Goal: Information Seeking & Learning: Learn about a topic

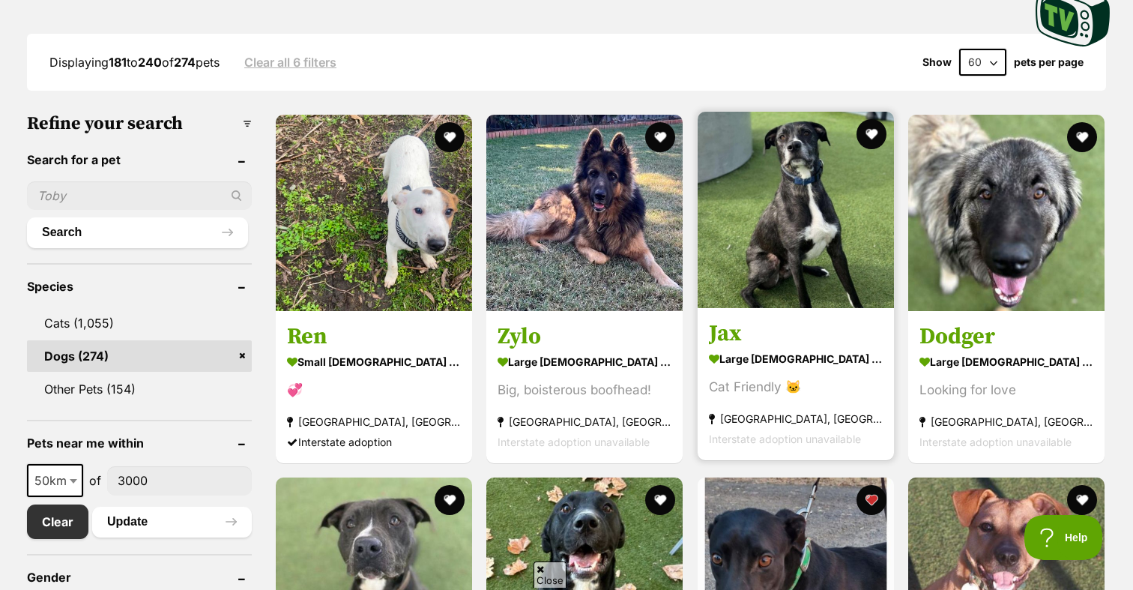
click at [759, 214] on img at bounding box center [795, 210] width 196 height 196
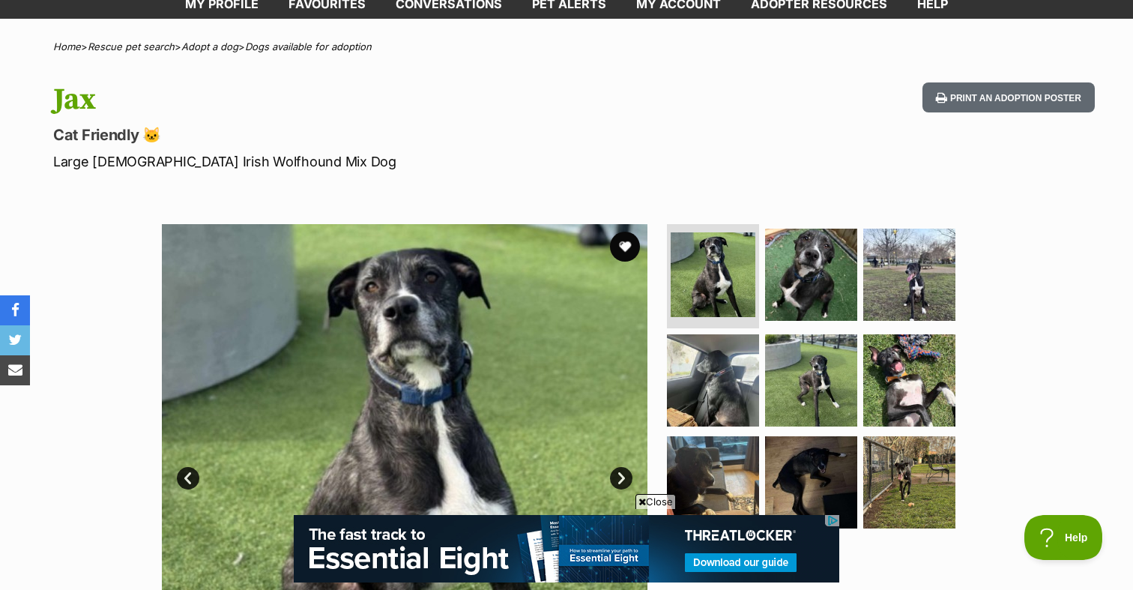
scroll to position [79, 0]
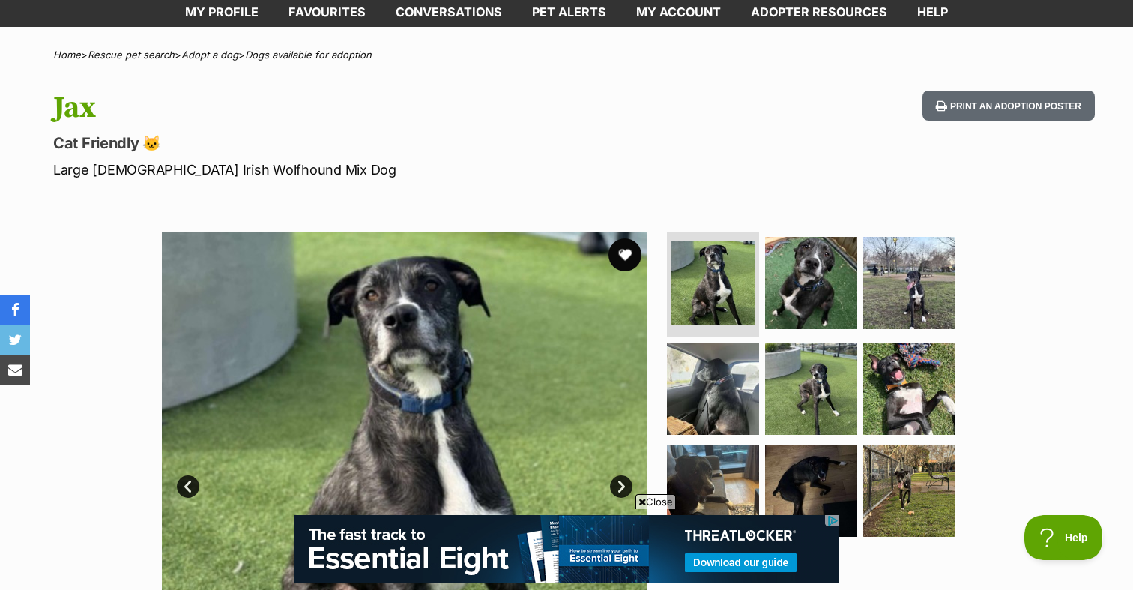
click at [620, 252] on button "favourite" at bounding box center [624, 254] width 33 height 33
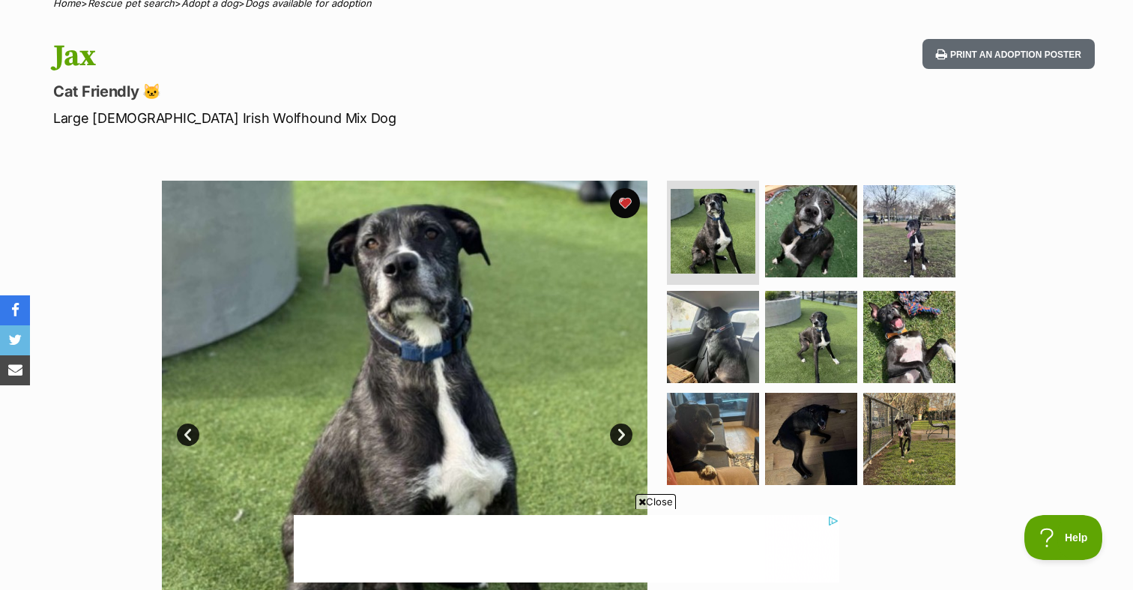
scroll to position [0, 0]
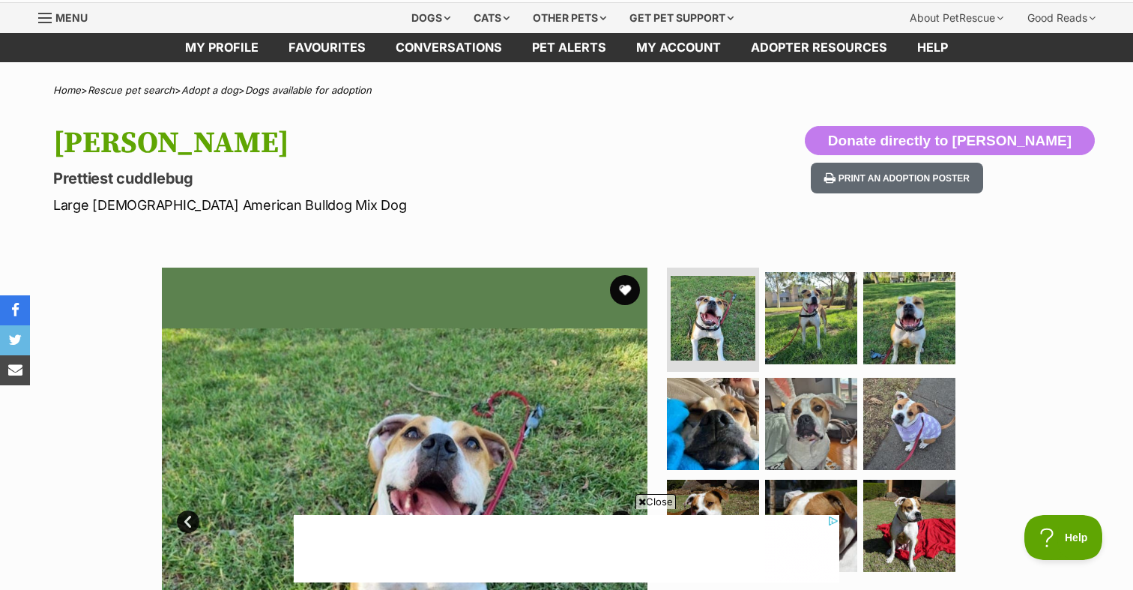
scroll to position [49, 0]
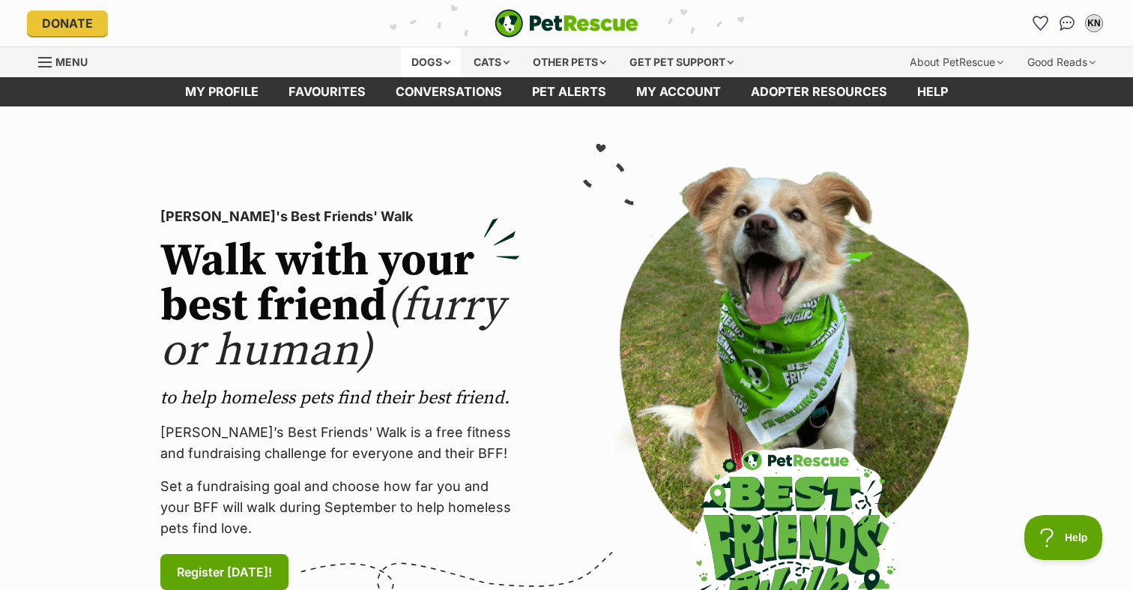
click at [419, 64] on div "Dogs" at bounding box center [431, 62] width 60 height 30
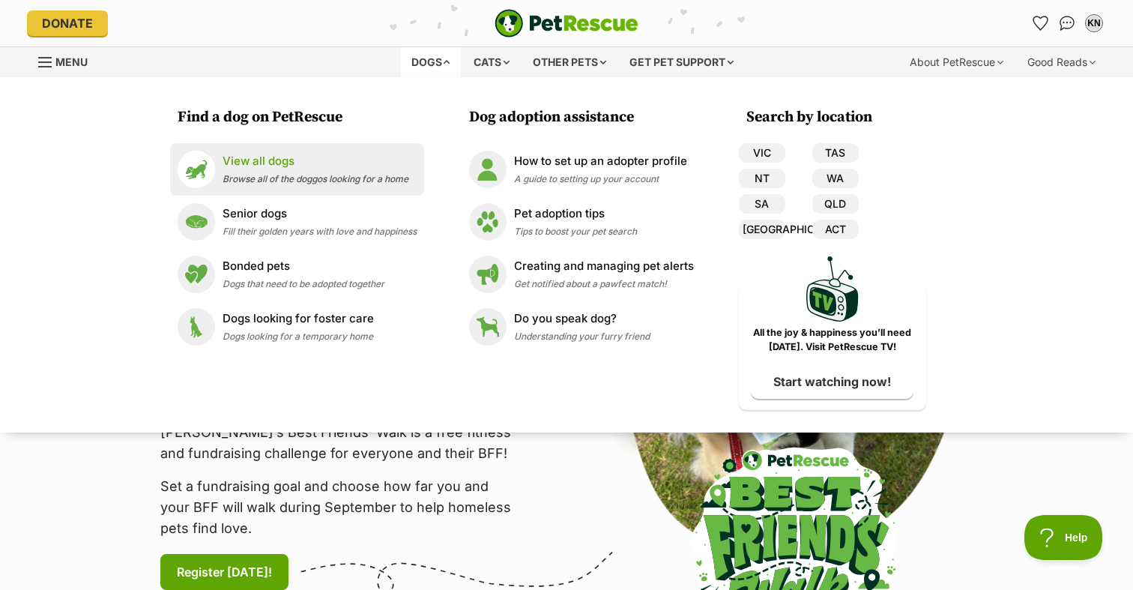
click at [347, 169] on p "View all dogs" at bounding box center [315, 161] width 186 height 17
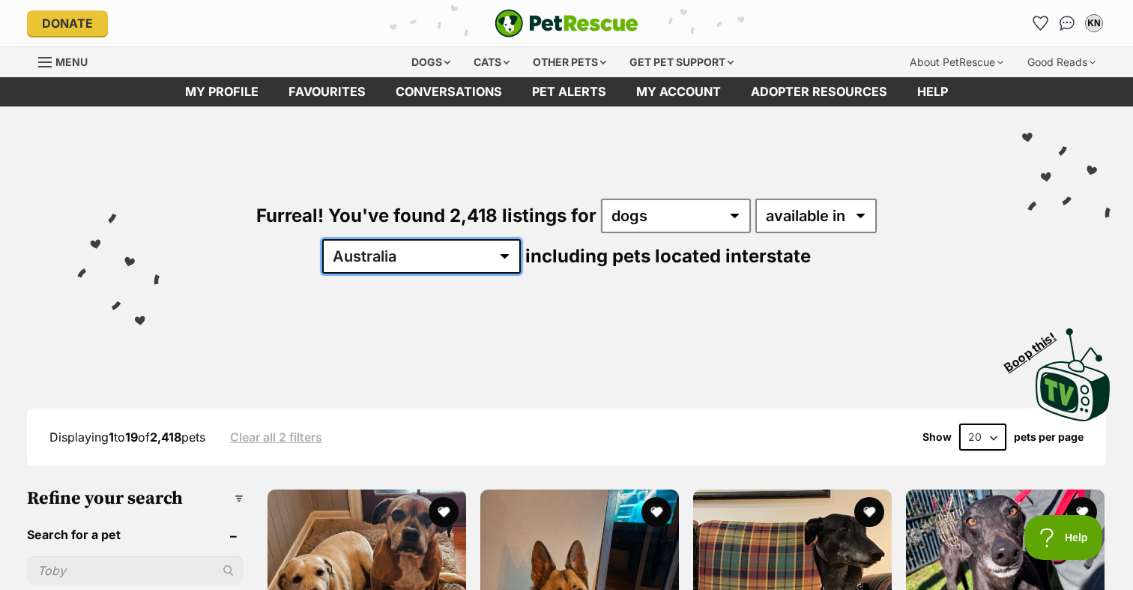
click at [521, 239] on select "Australia ACT NSW NT QLD SA TAS VIC WA" at bounding box center [421, 256] width 199 height 34
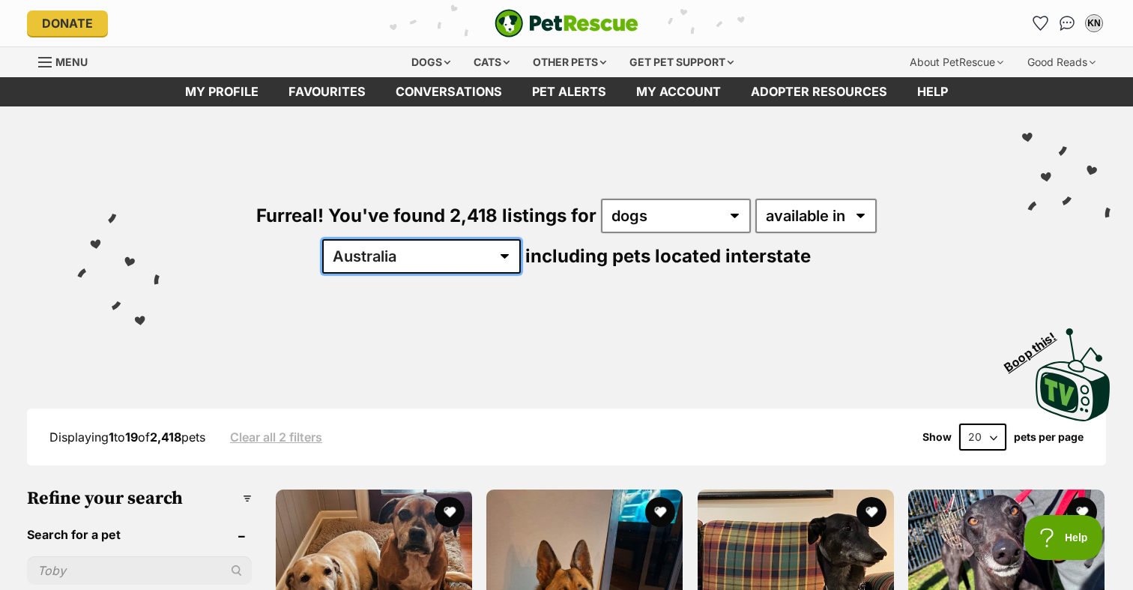
select select "VIC"
click at [521, 239] on select "Australia ACT NSW NT QLD SA TAS VIC WA" at bounding box center [421, 256] width 199 height 34
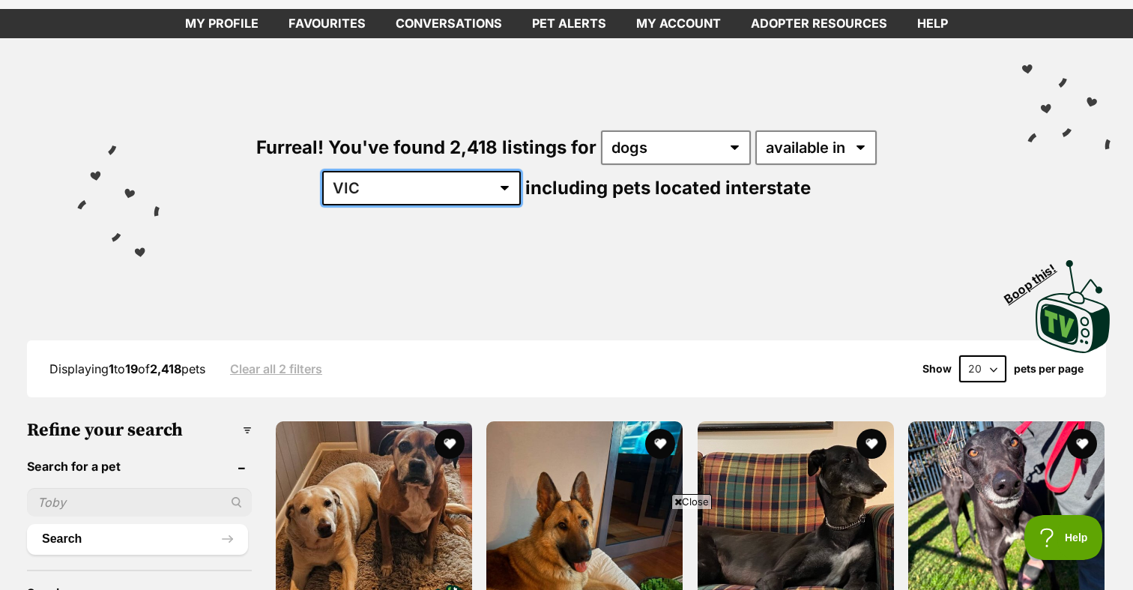
scroll to position [202, 0]
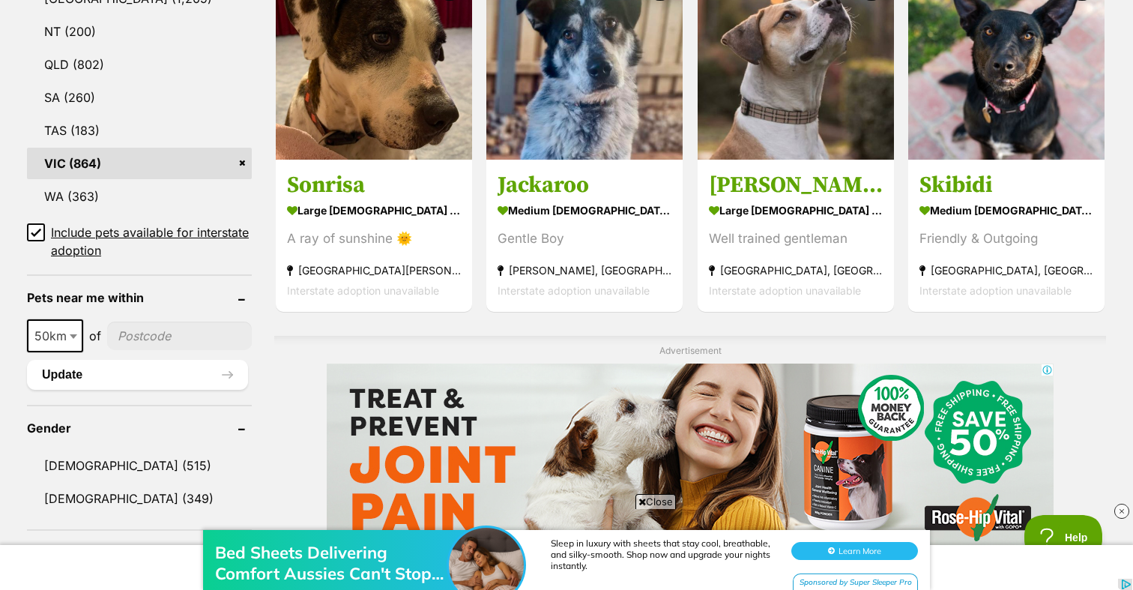
scroll to position [915, 0]
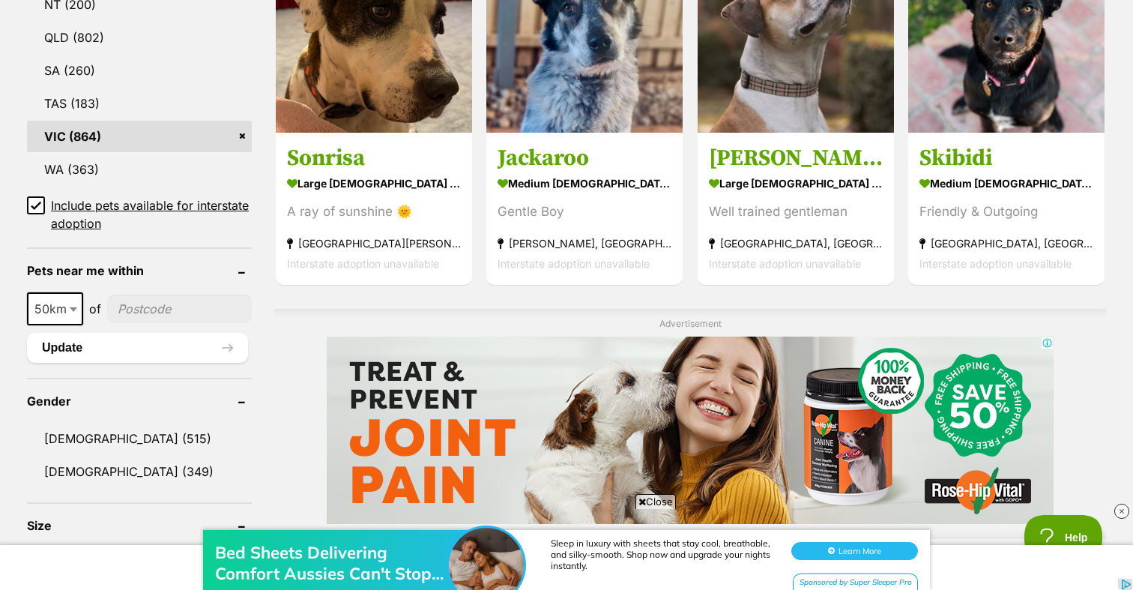
click at [127, 303] on input"] "postcode" at bounding box center [179, 308] width 145 height 28
type input"] "3000"
click at [137, 333] on button "Update" at bounding box center [137, 348] width 221 height 30
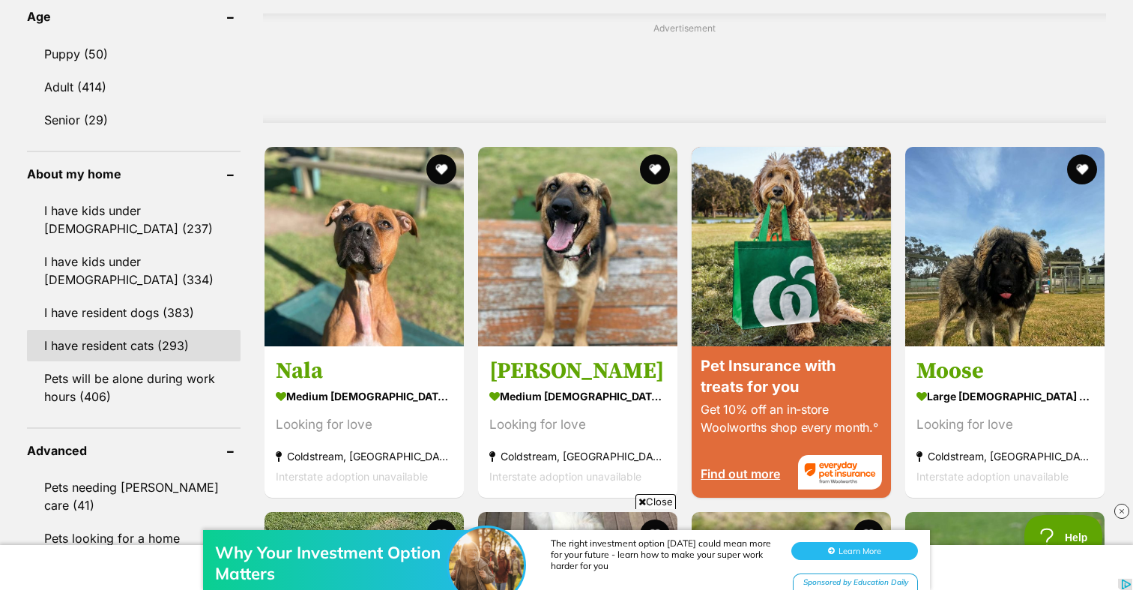
click at [173, 342] on link "I have resident cats (293)" at bounding box center [134, 345] width 214 height 31
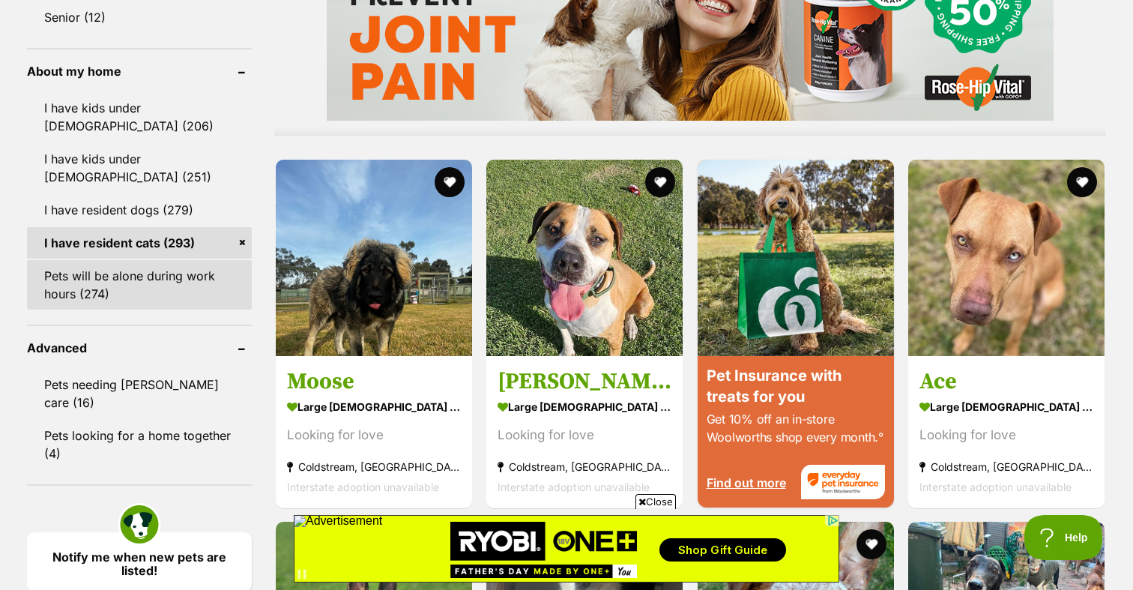
click at [157, 285] on link "Pets will be alone during work hours (274)" at bounding box center [139, 284] width 225 height 49
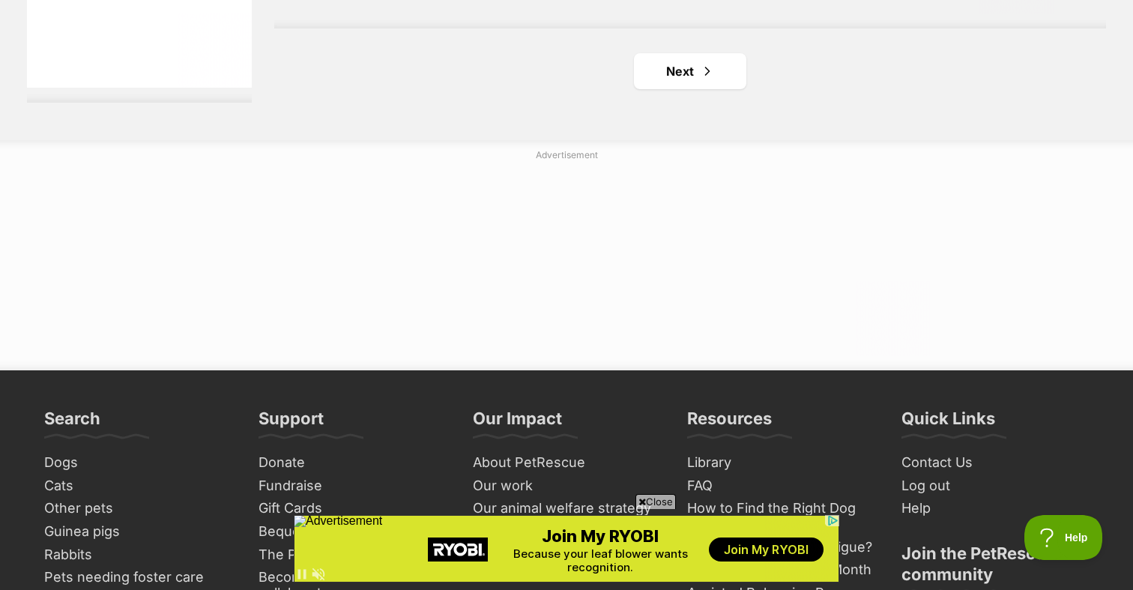
scroll to position [2933, 0]
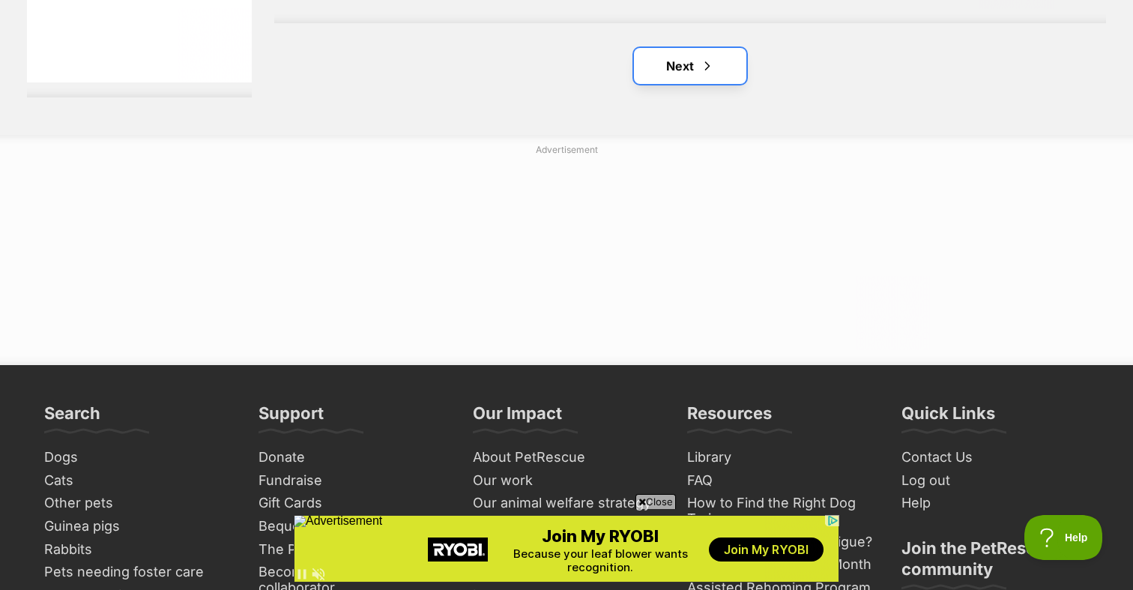
click at [671, 68] on link "Next" at bounding box center [690, 66] width 112 height 36
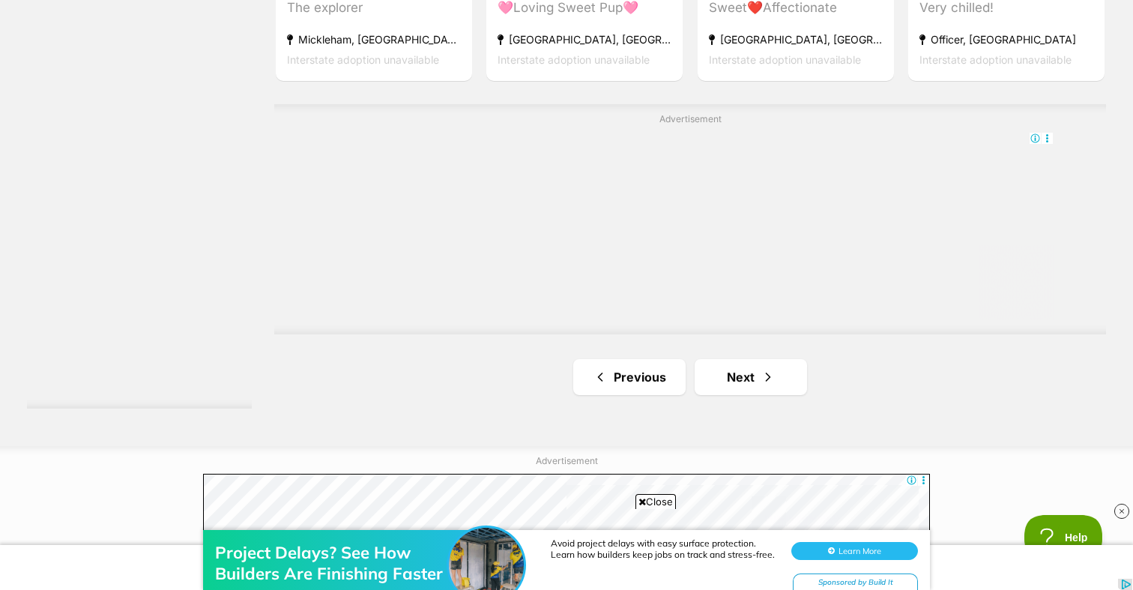
scroll to position [2646, 0]
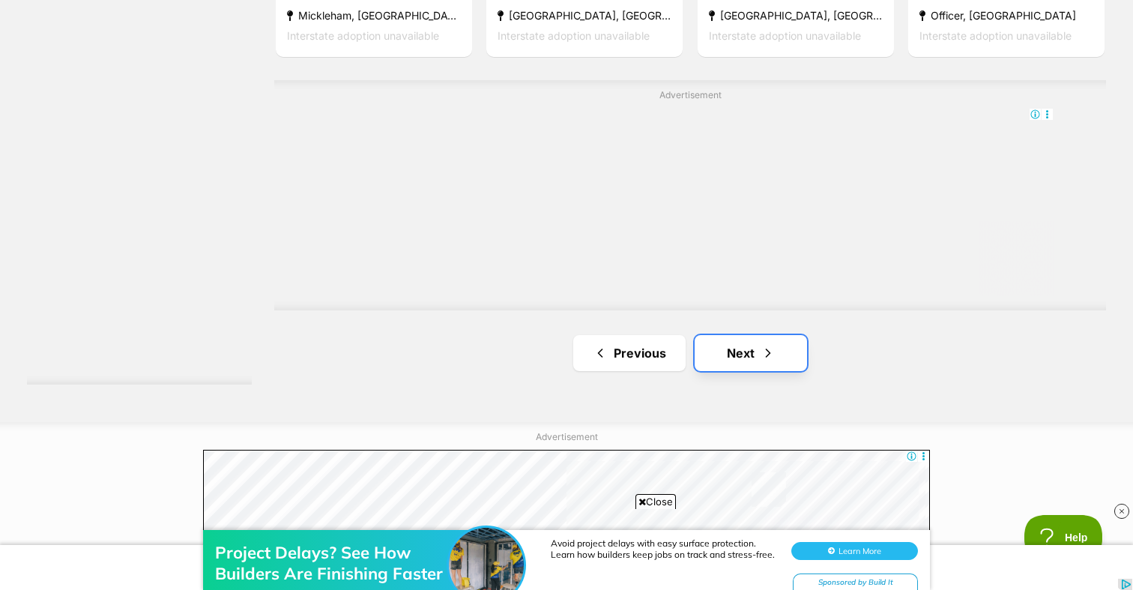
click at [721, 354] on link "Next" at bounding box center [750, 353] width 112 height 36
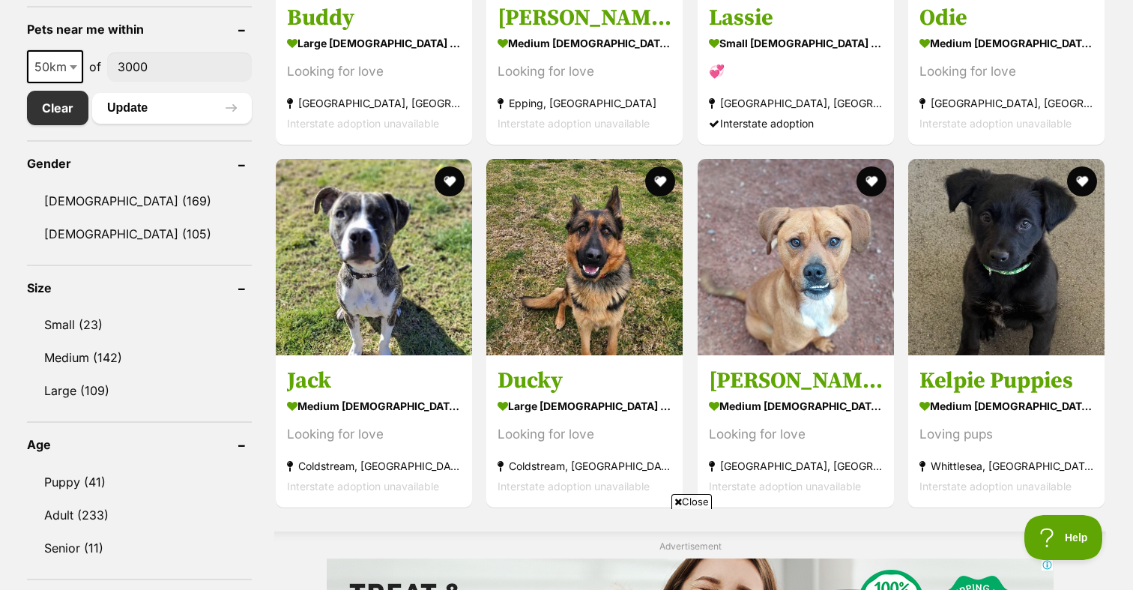
scroll to position [787, 0]
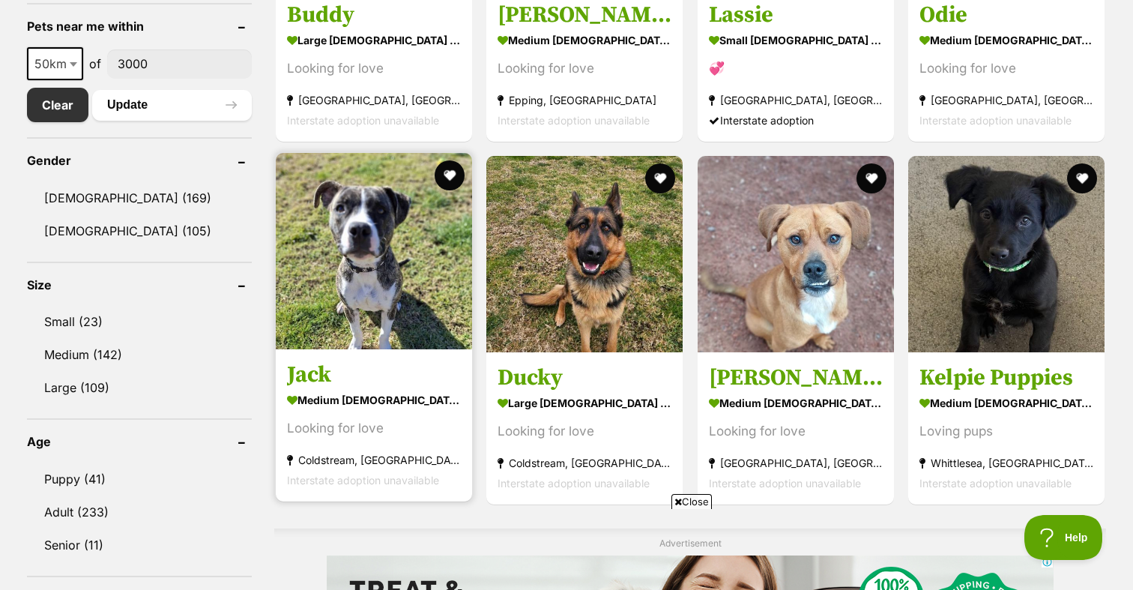
click at [377, 300] on img at bounding box center [374, 251] width 196 height 196
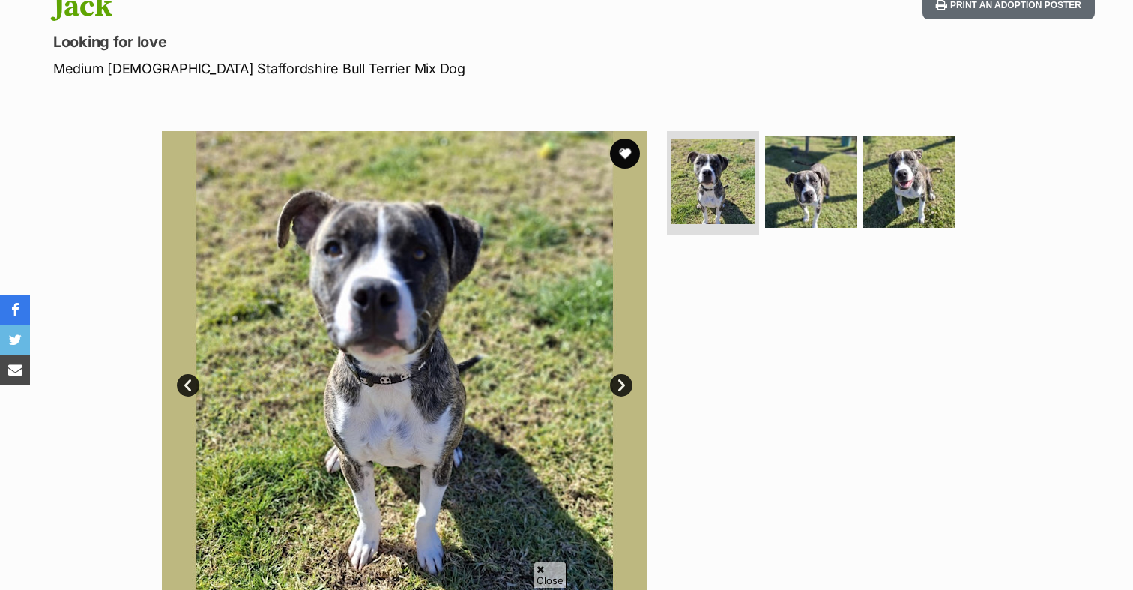
scroll to position [181, 0]
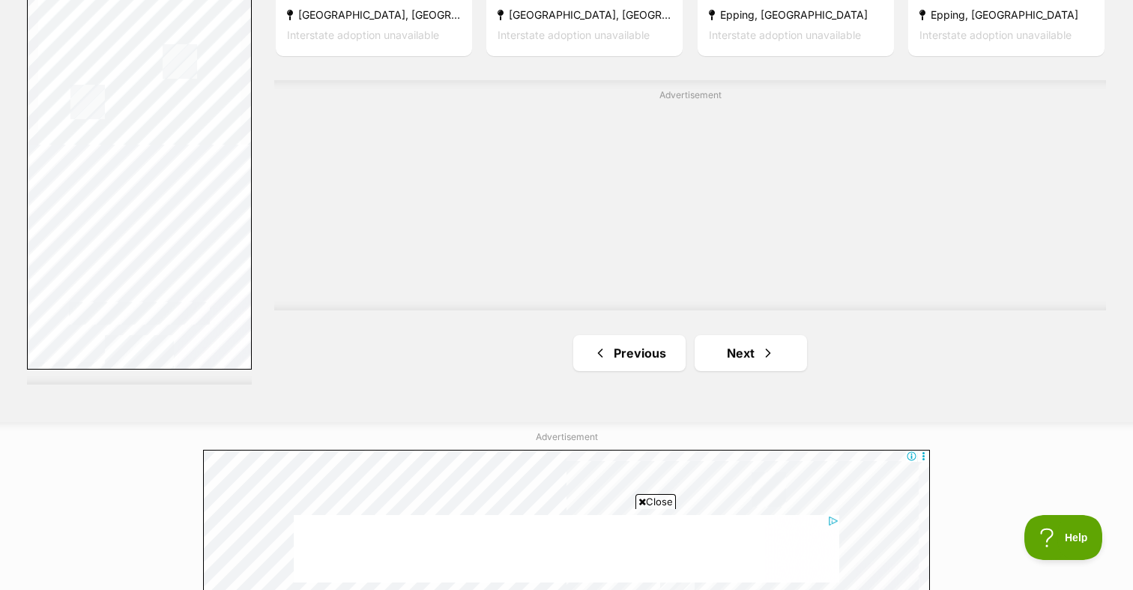
scroll to position [2756, 0]
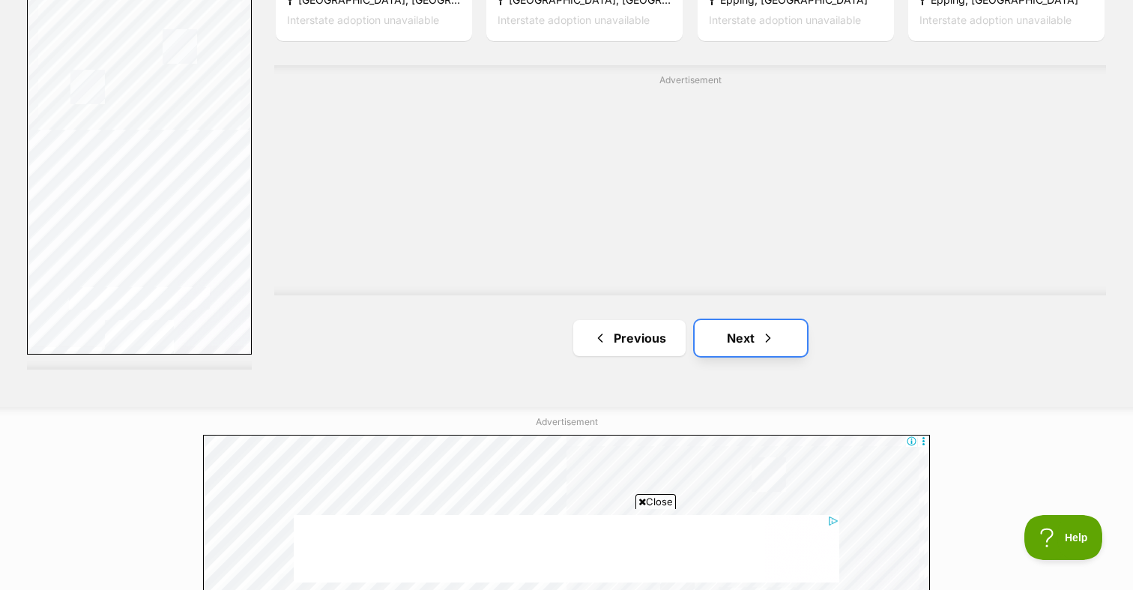
click at [762, 342] on span "Next page" at bounding box center [767, 338] width 15 height 18
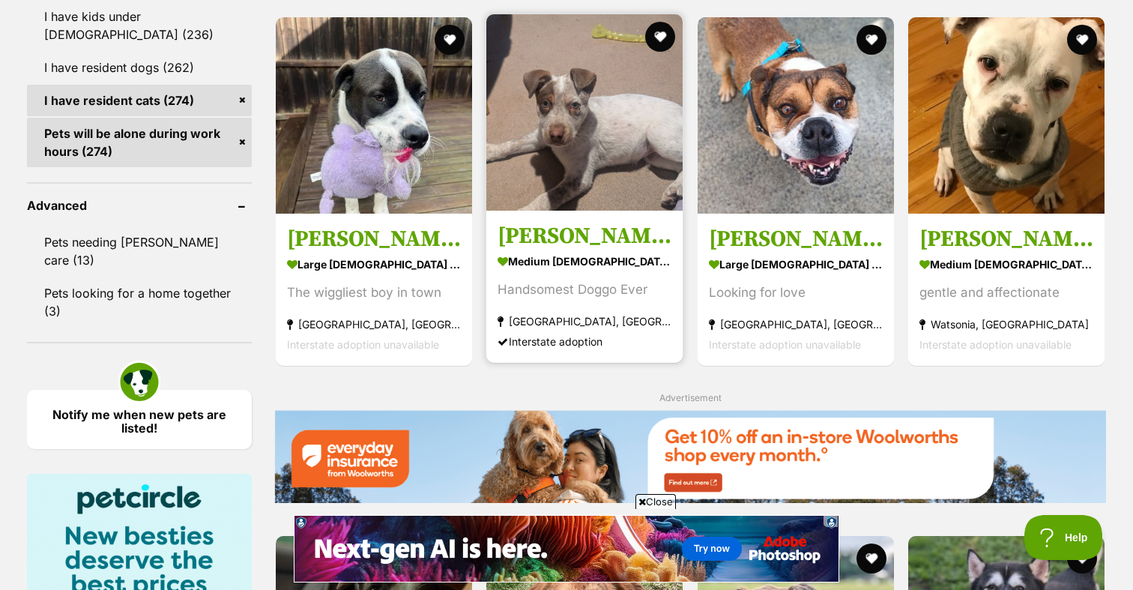
scroll to position [1451, 0]
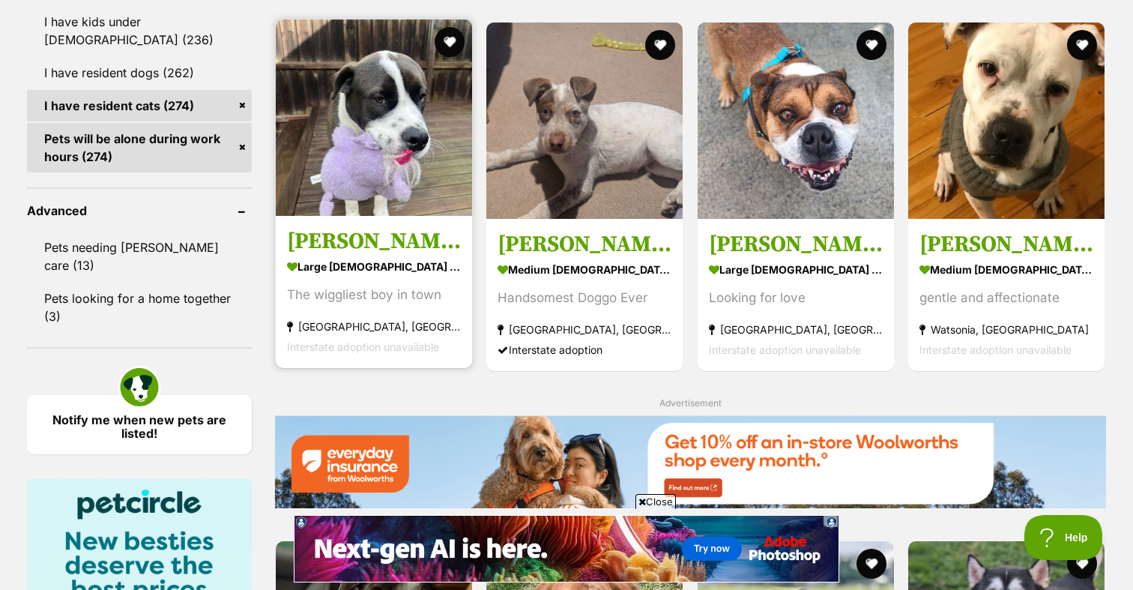
click at [416, 193] on img at bounding box center [374, 117] width 196 height 196
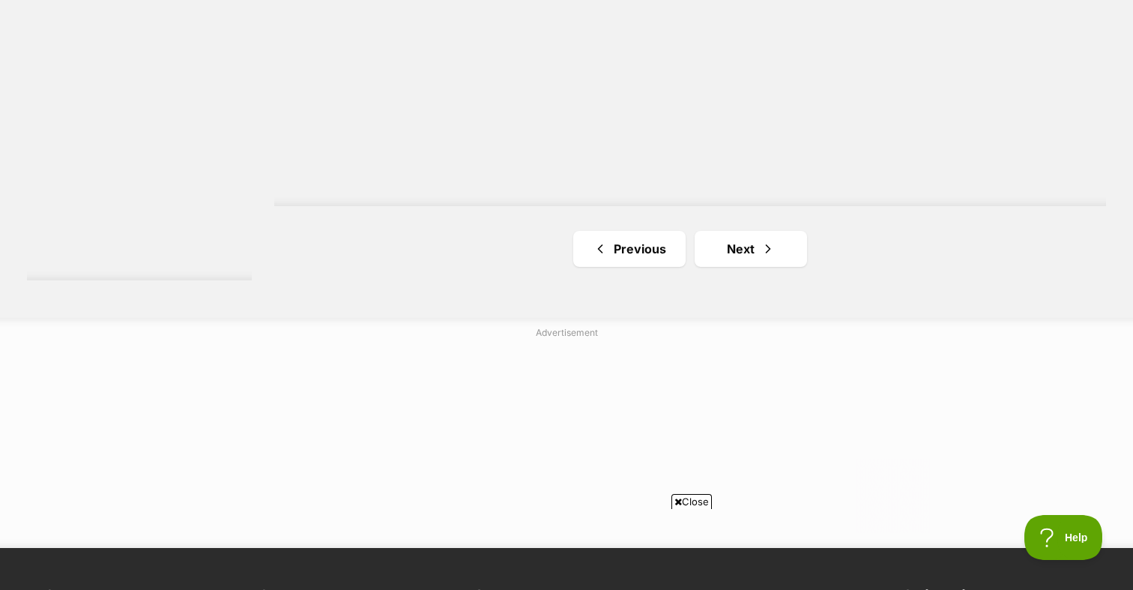
scroll to position [2788, 0]
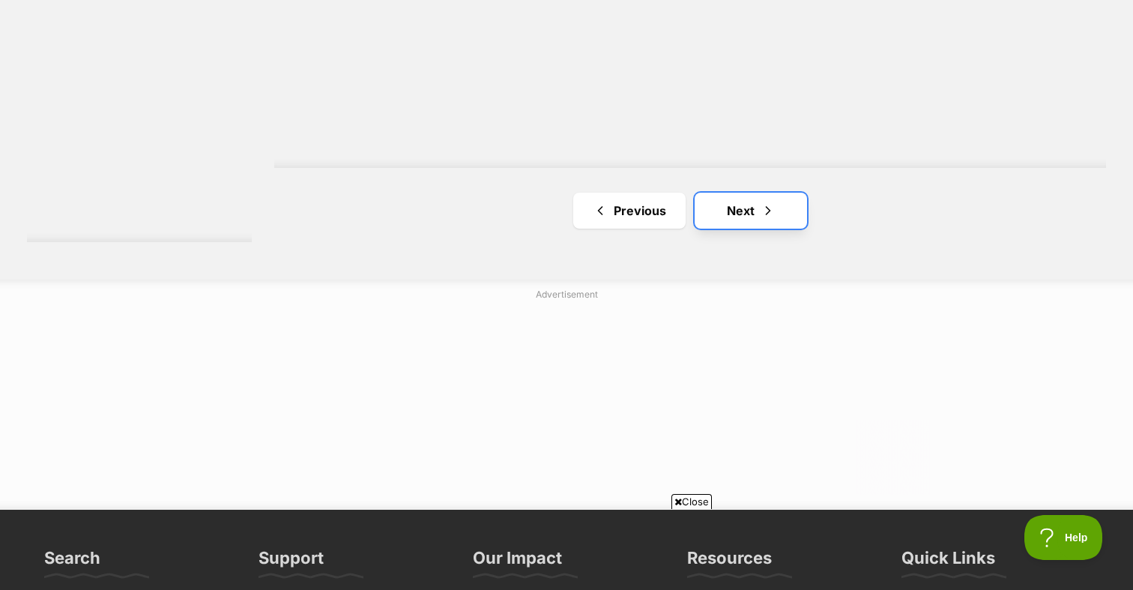
click at [744, 212] on link "Next" at bounding box center [750, 211] width 112 height 36
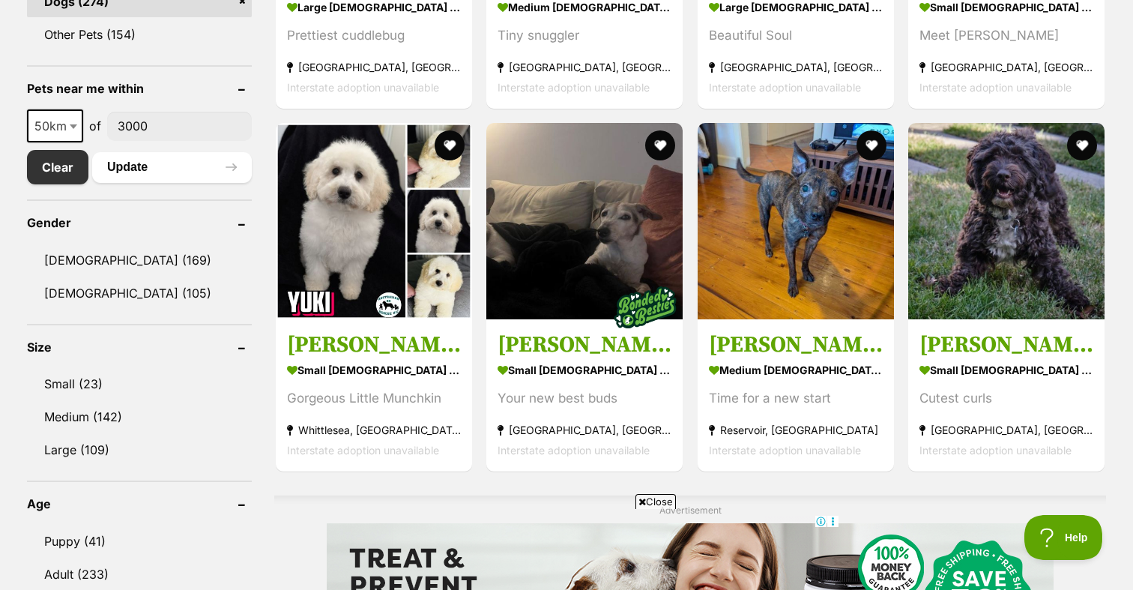
scroll to position [721, 0]
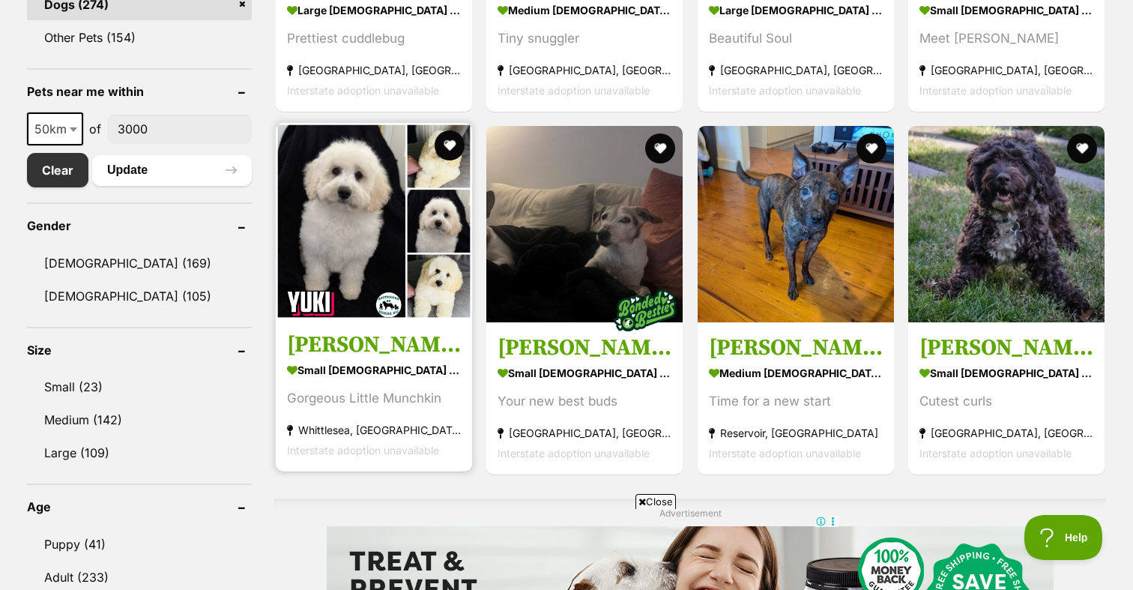
click at [383, 259] on img at bounding box center [374, 221] width 196 height 196
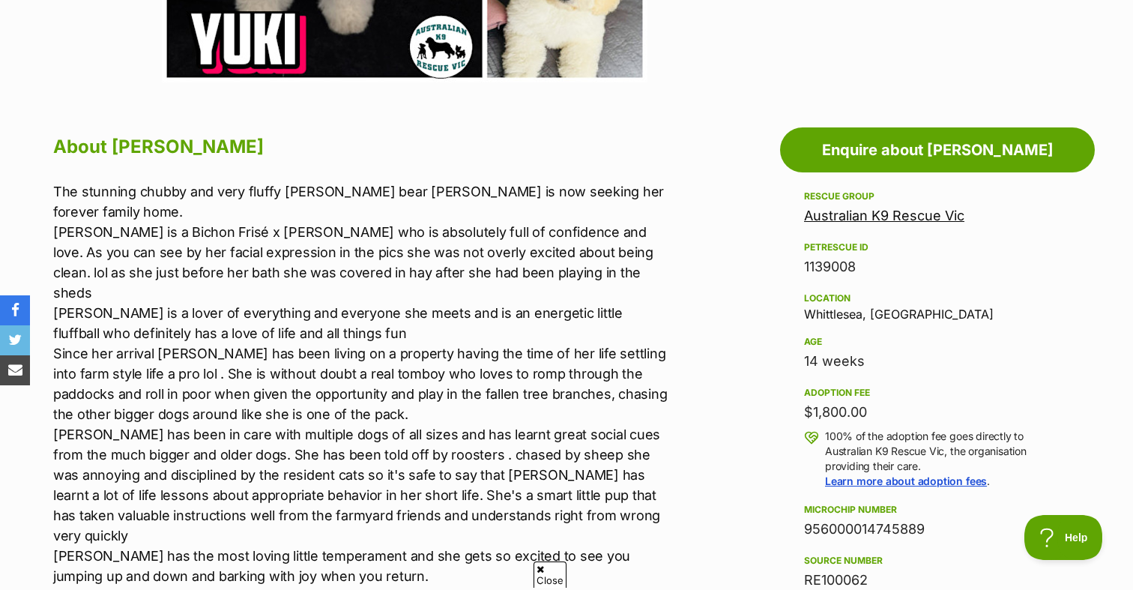
scroll to position [717, 0]
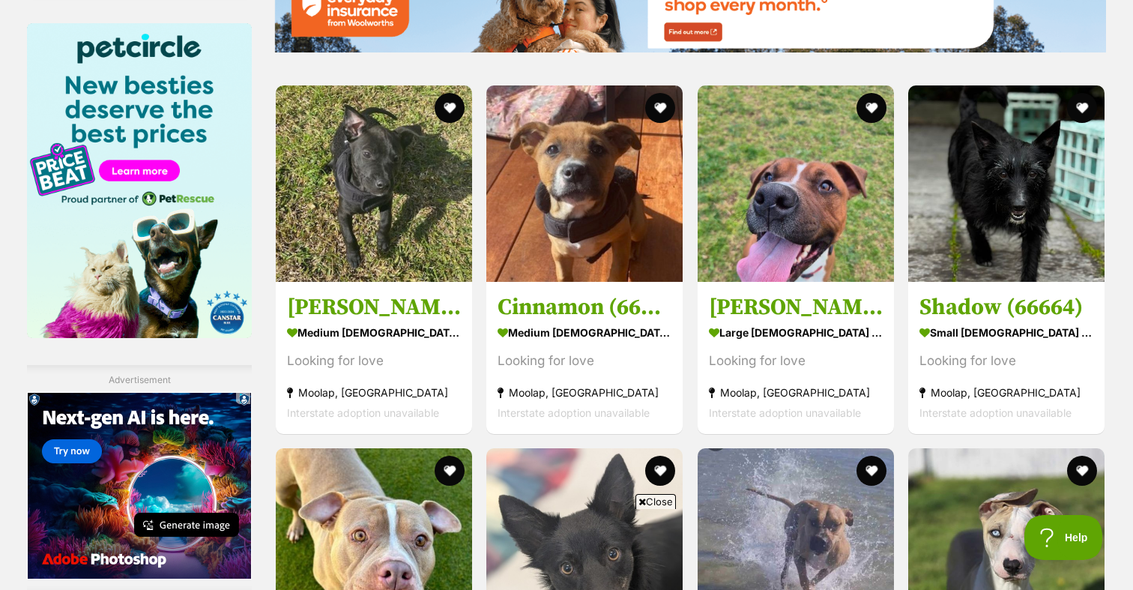
scroll to position [1916, 0]
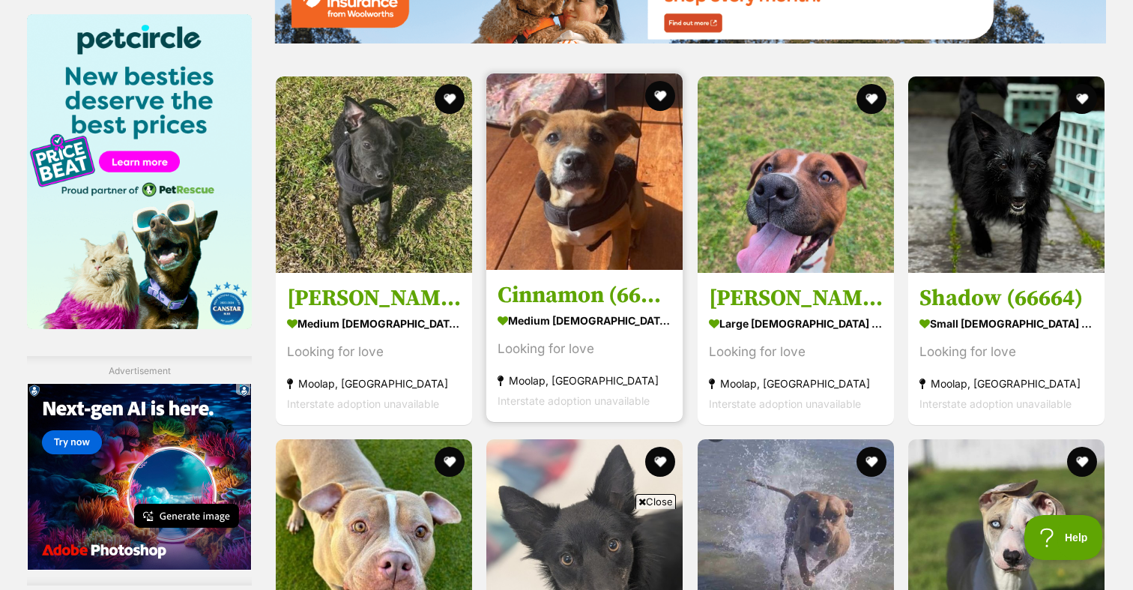
click at [581, 202] on img at bounding box center [584, 171] width 196 height 196
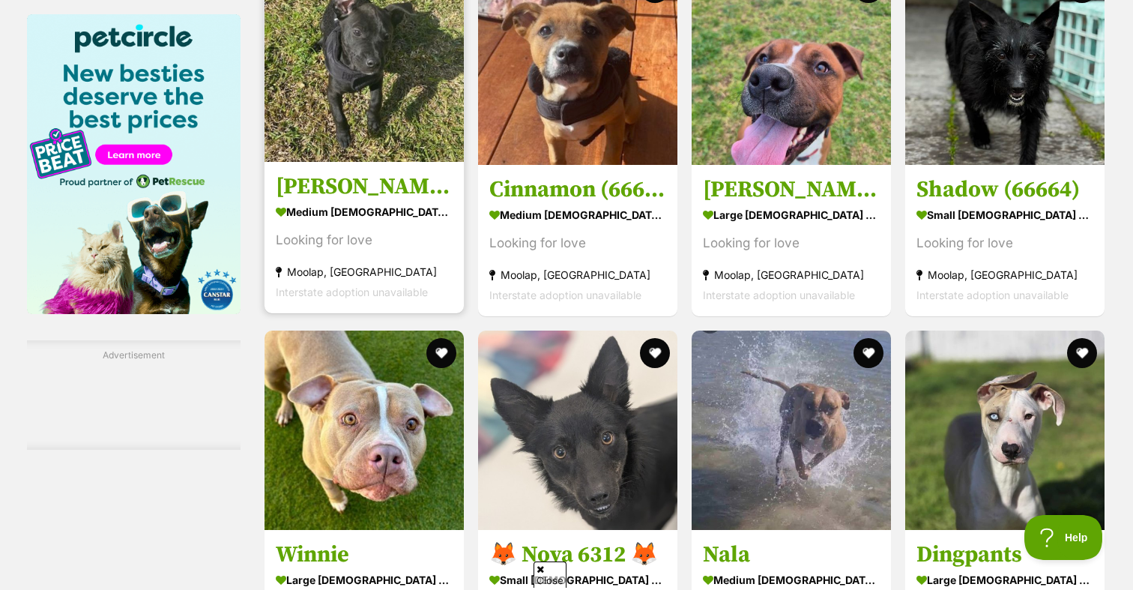
click at [406, 136] on img at bounding box center [363, 62] width 199 height 199
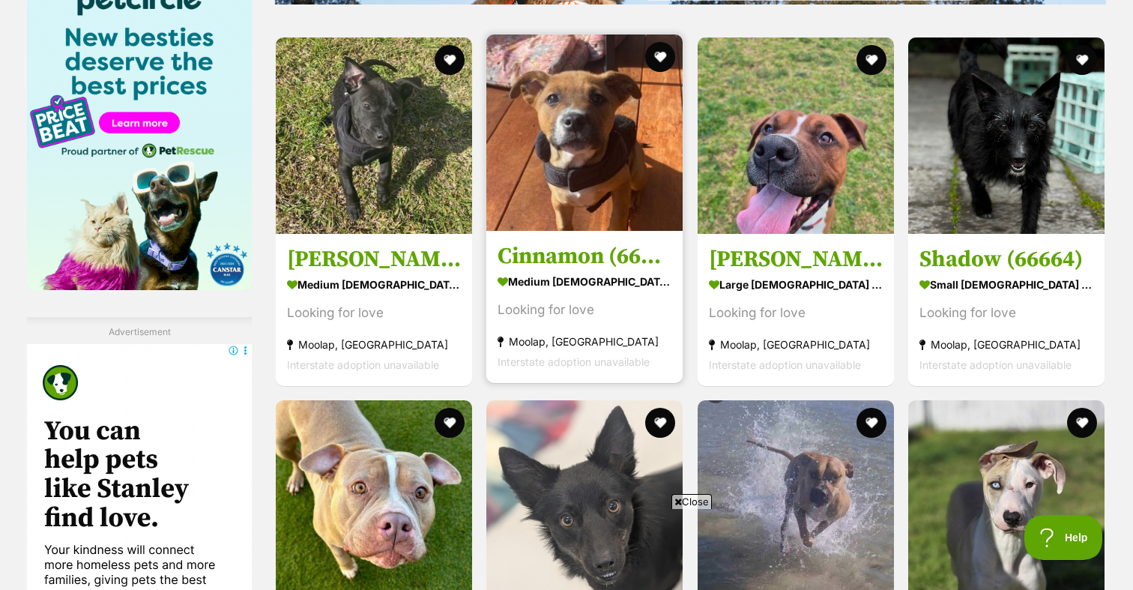
scroll to position [1960, 0]
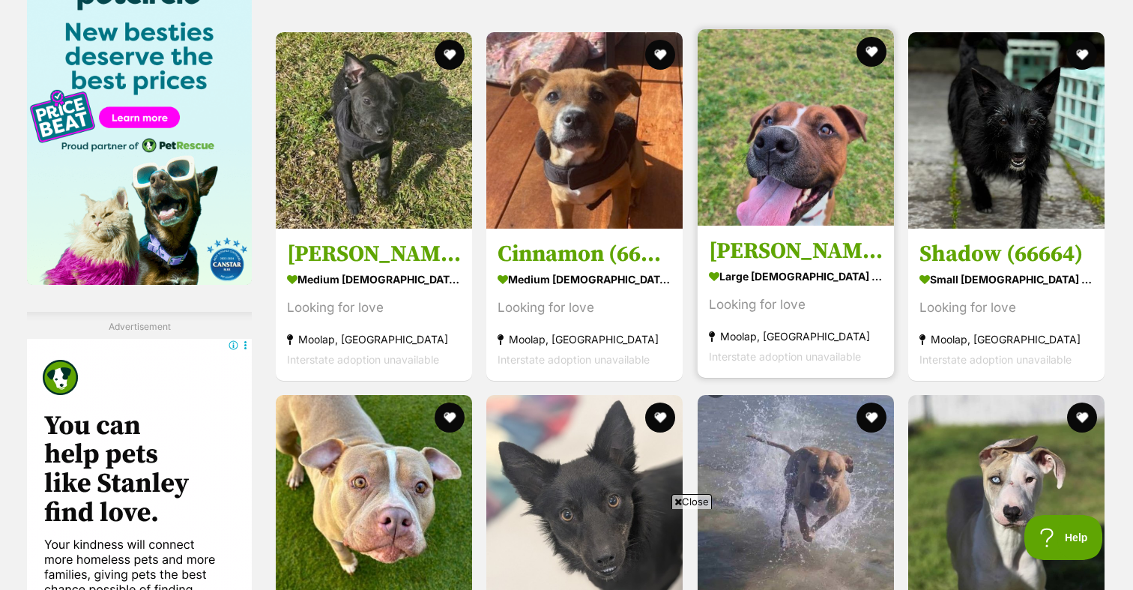
click at [765, 145] on img at bounding box center [795, 127] width 196 height 196
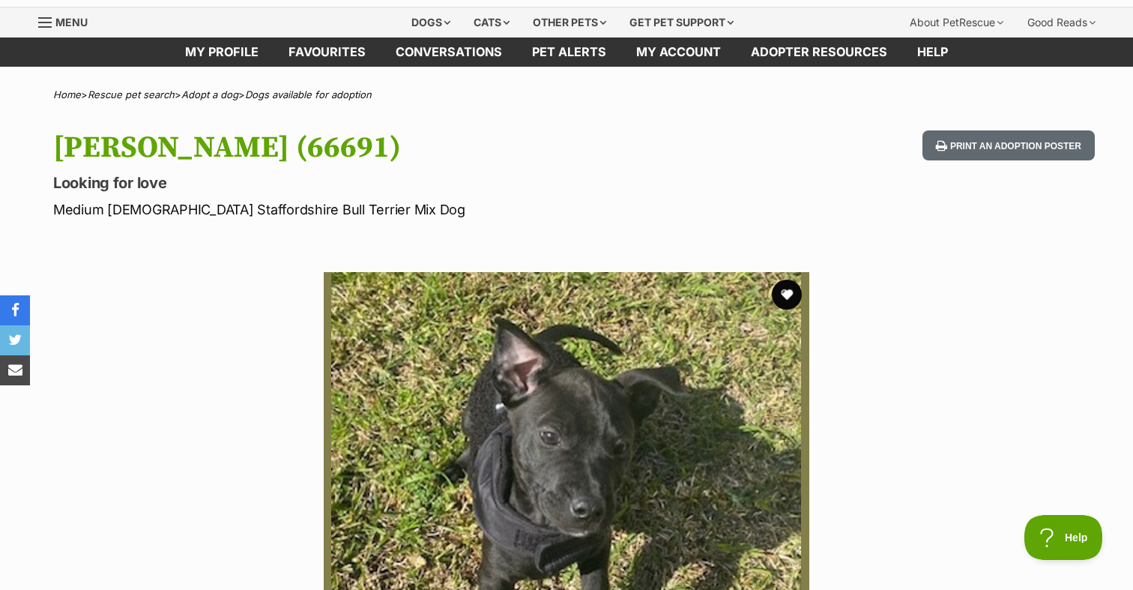
scroll to position [46, 0]
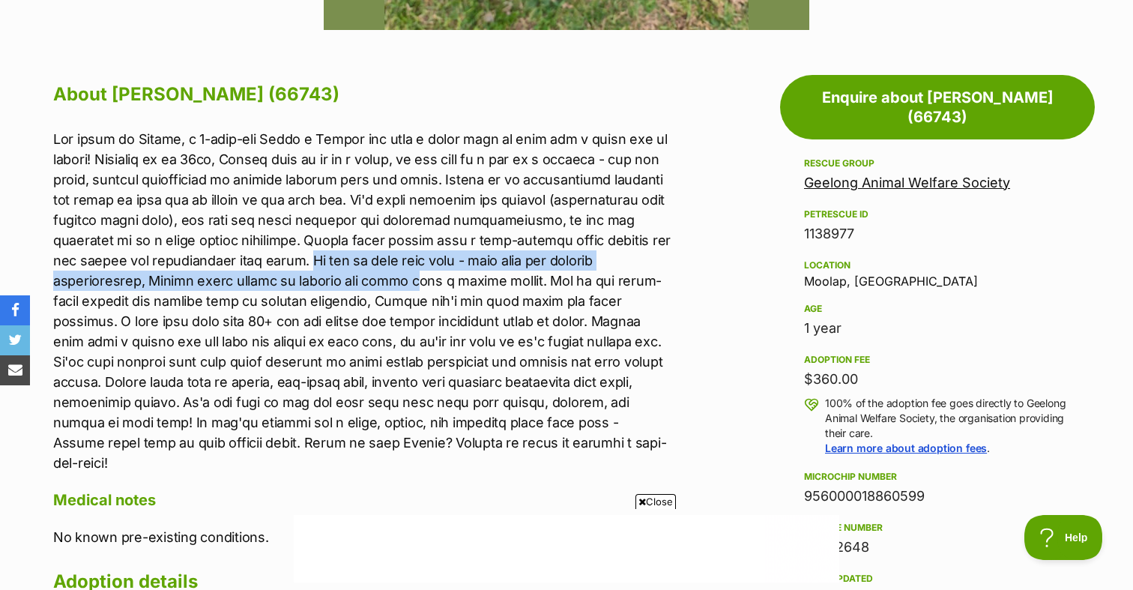
drag, startPoint x: 267, startPoint y: 261, endPoint x: 315, endPoint y: 279, distance: 51.9
click at [315, 280] on p at bounding box center [362, 301] width 619 height 344
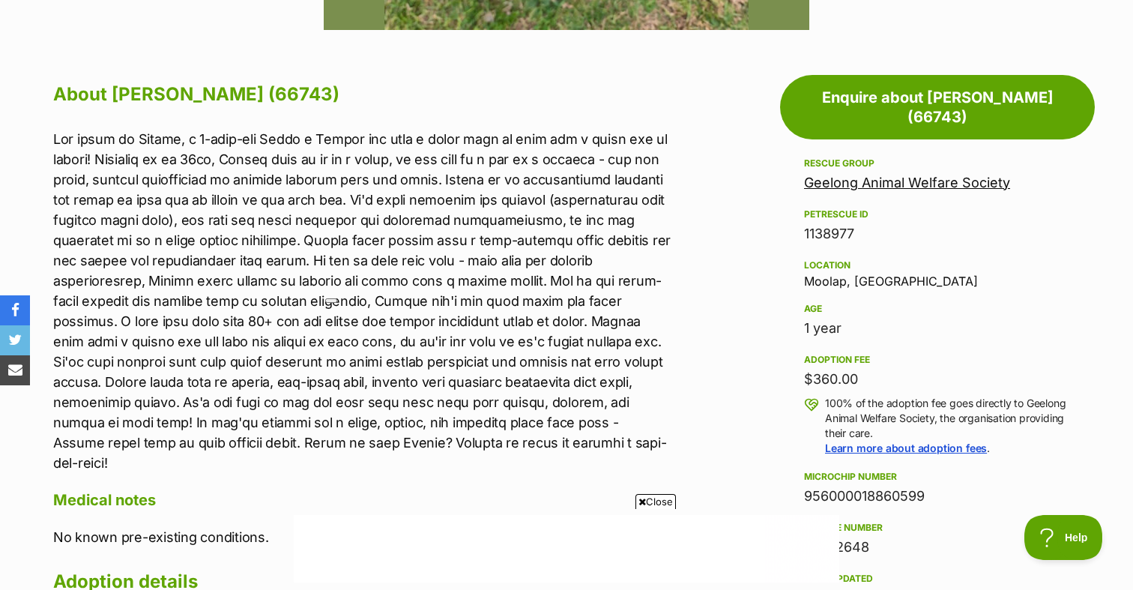
click at [400, 291] on p at bounding box center [362, 301] width 619 height 344
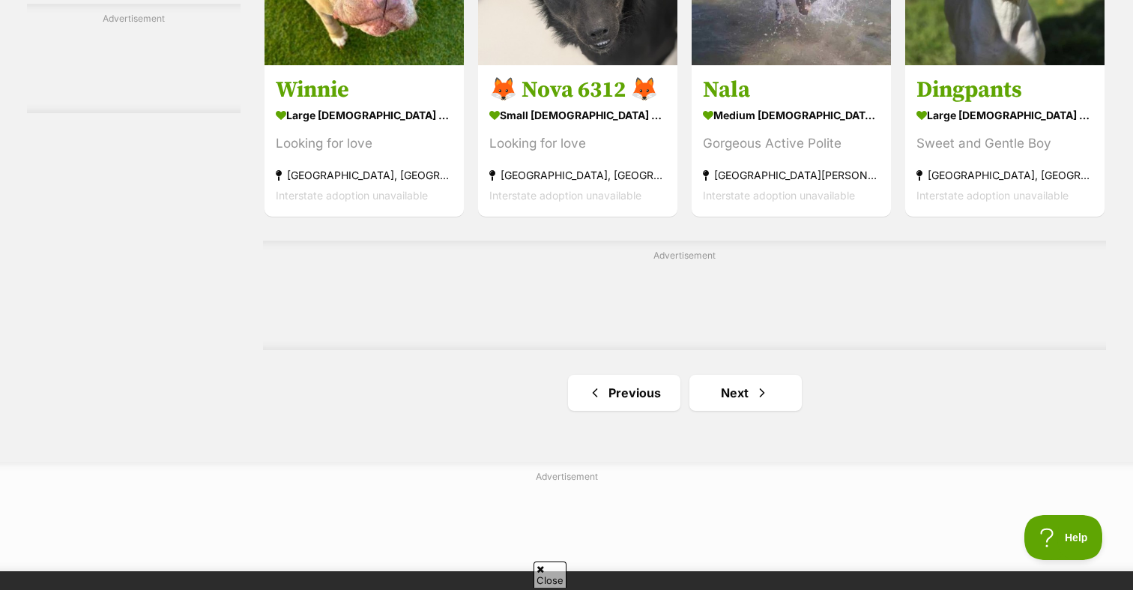
scroll to position [2387, 0]
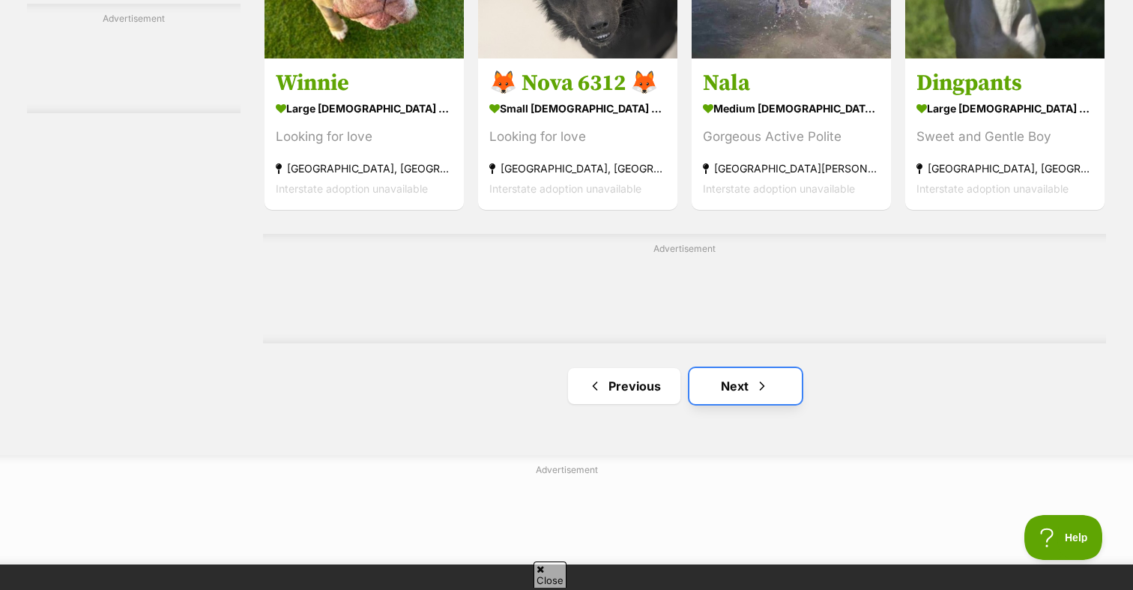
click at [743, 385] on link "Next" at bounding box center [745, 386] width 112 height 36
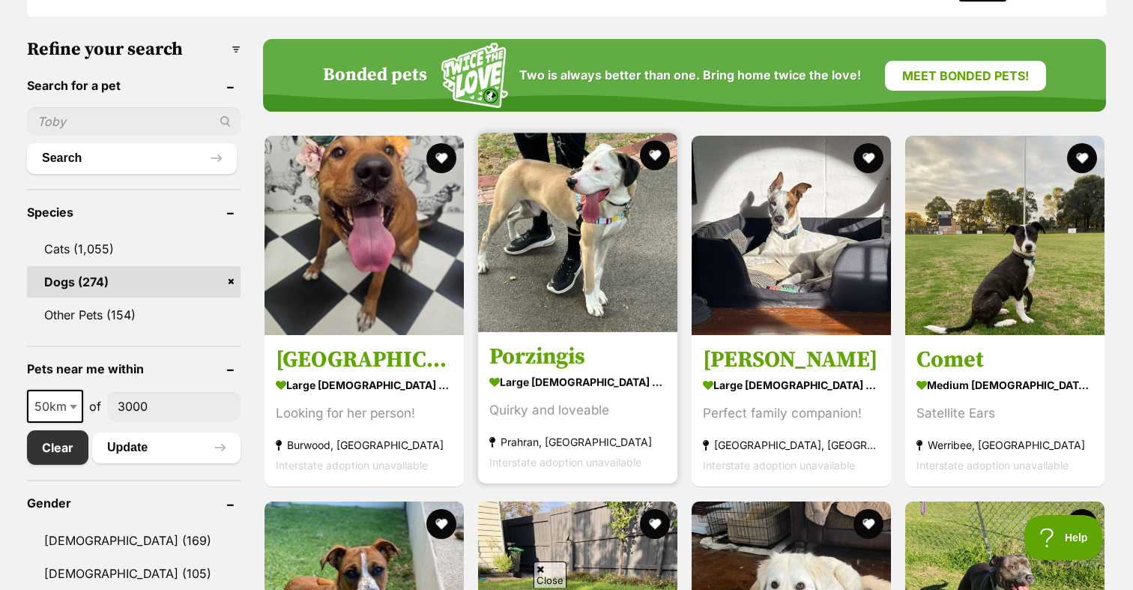
scroll to position [446, 0]
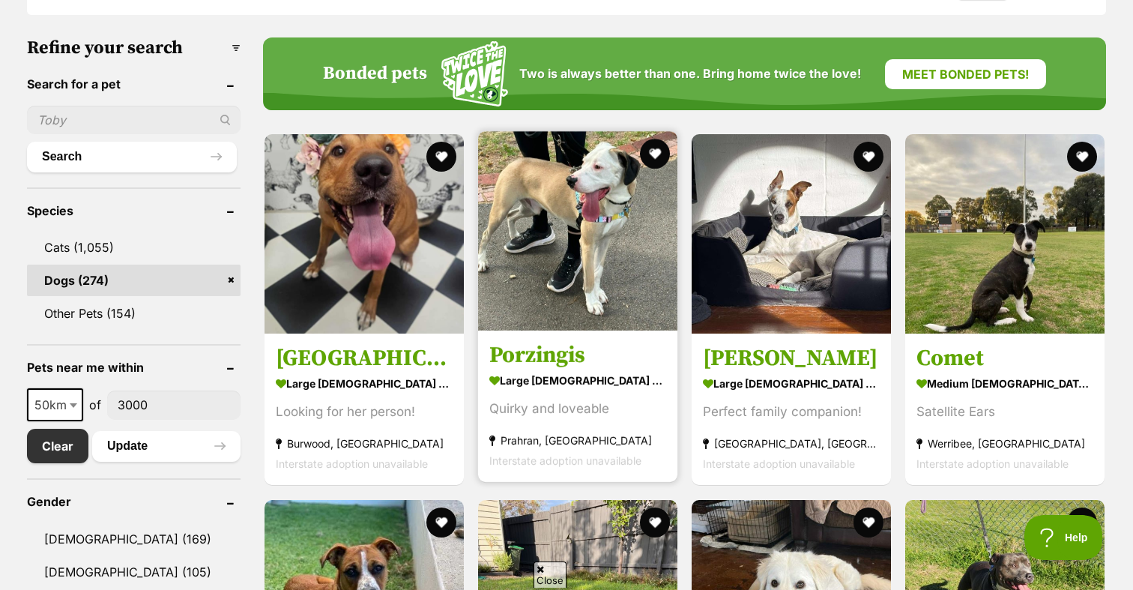
click at [581, 295] on img at bounding box center [577, 230] width 199 height 199
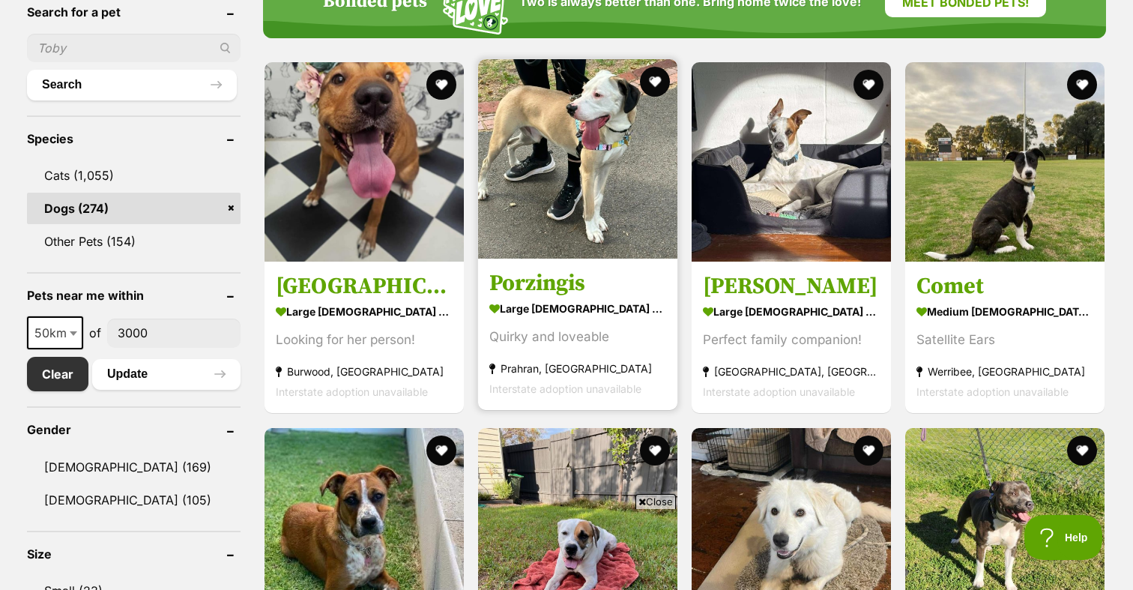
scroll to position [0, 0]
click at [510, 264] on link "Porzingis large male Dog Quirky and loveable Prahran, VIC Interstate adoption u…" at bounding box center [577, 334] width 199 height 152
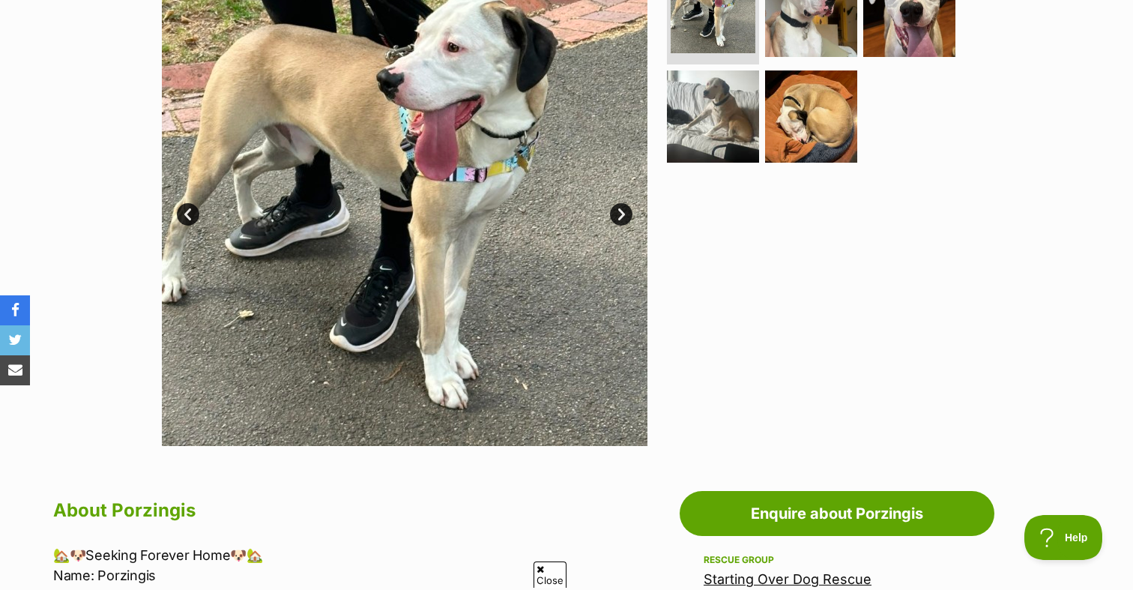
scroll to position [360, 0]
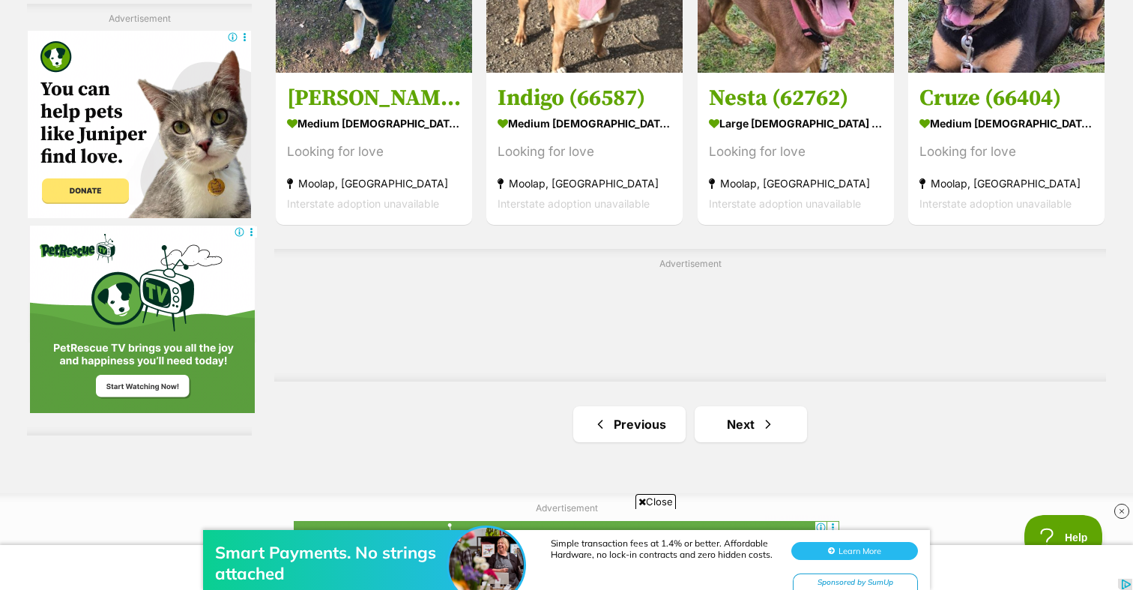
scroll to position [2577, 0]
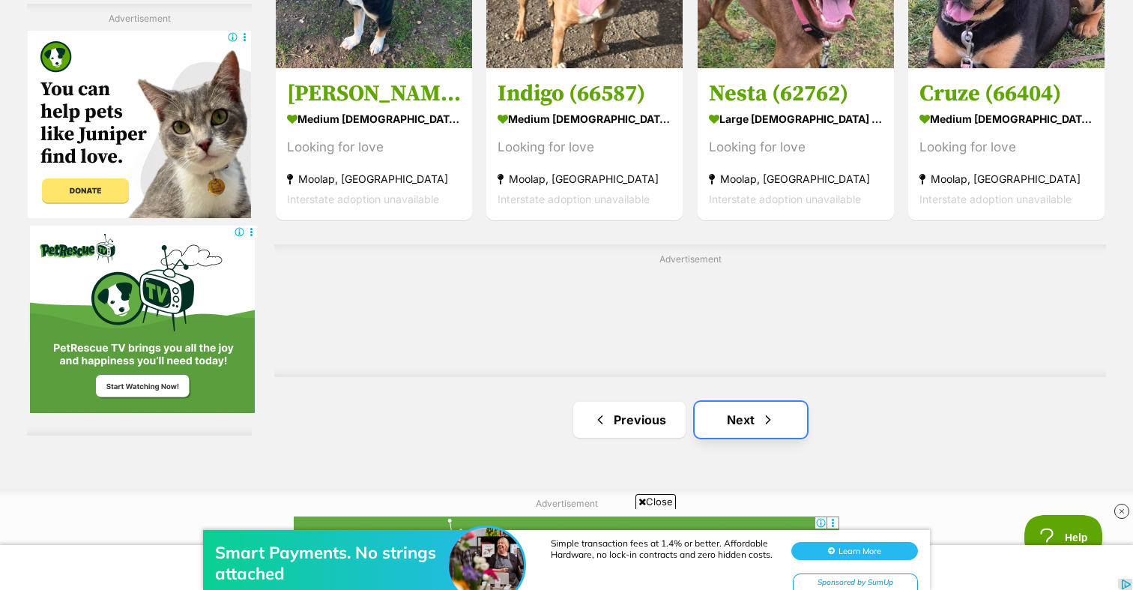
click at [746, 408] on link "Next" at bounding box center [750, 420] width 112 height 36
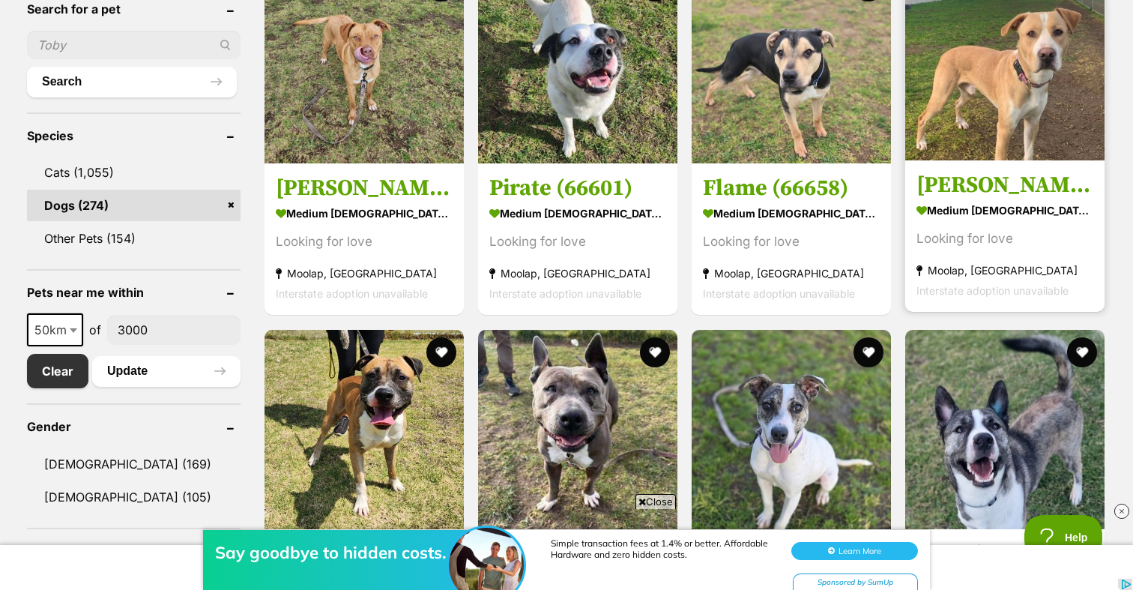
click at [1021, 148] on img at bounding box center [1004, 60] width 199 height 199
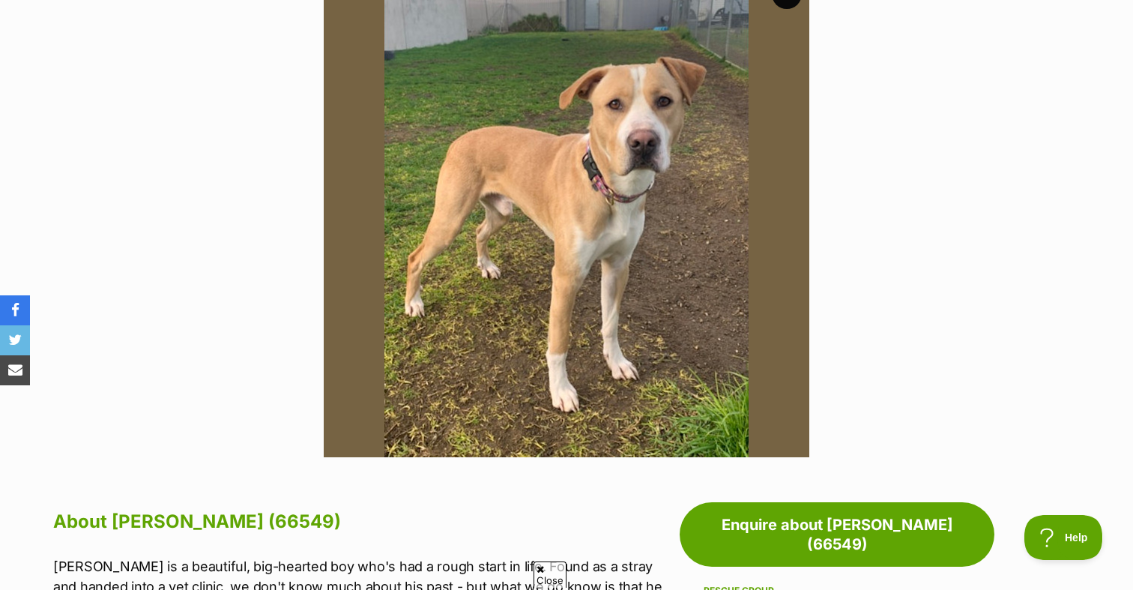
scroll to position [355, 0]
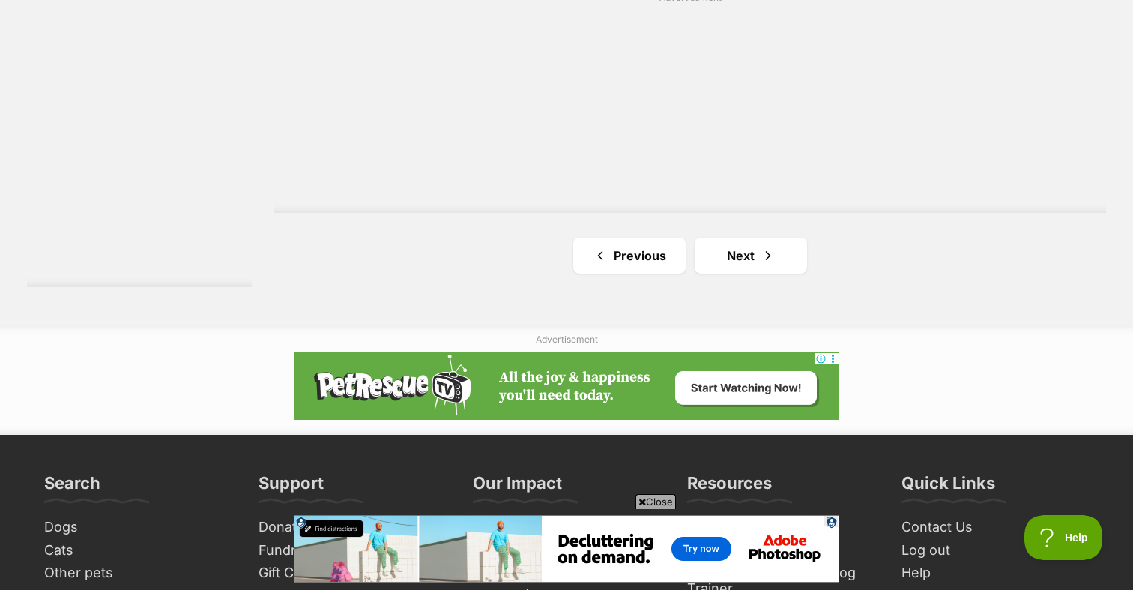
scroll to position [2766, 0]
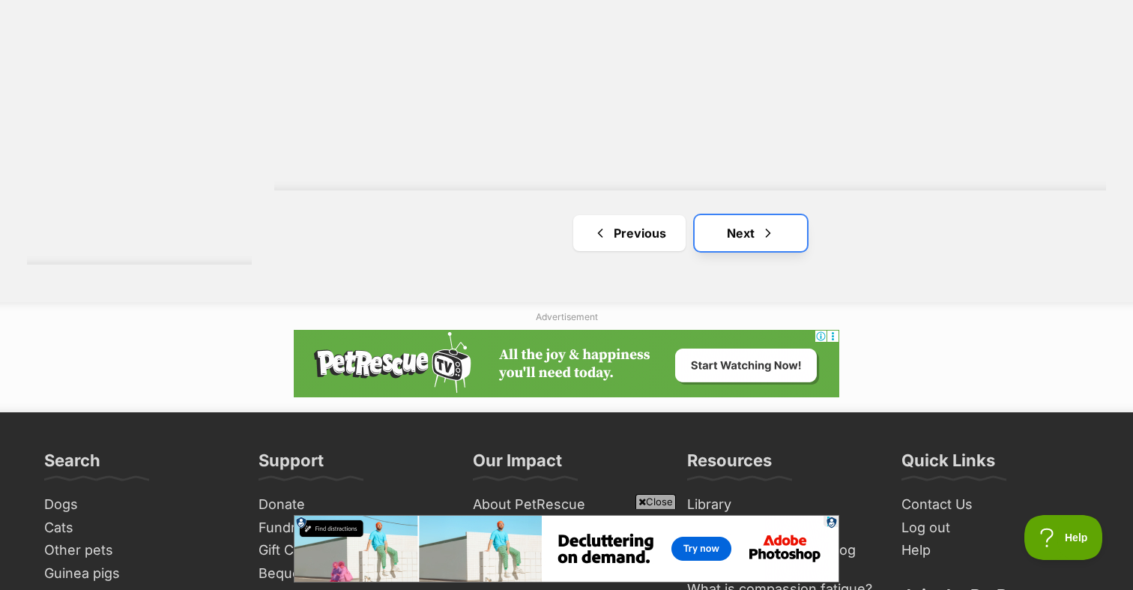
click at [745, 233] on link "Next" at bounding box center [750, 233] width 112 height 36
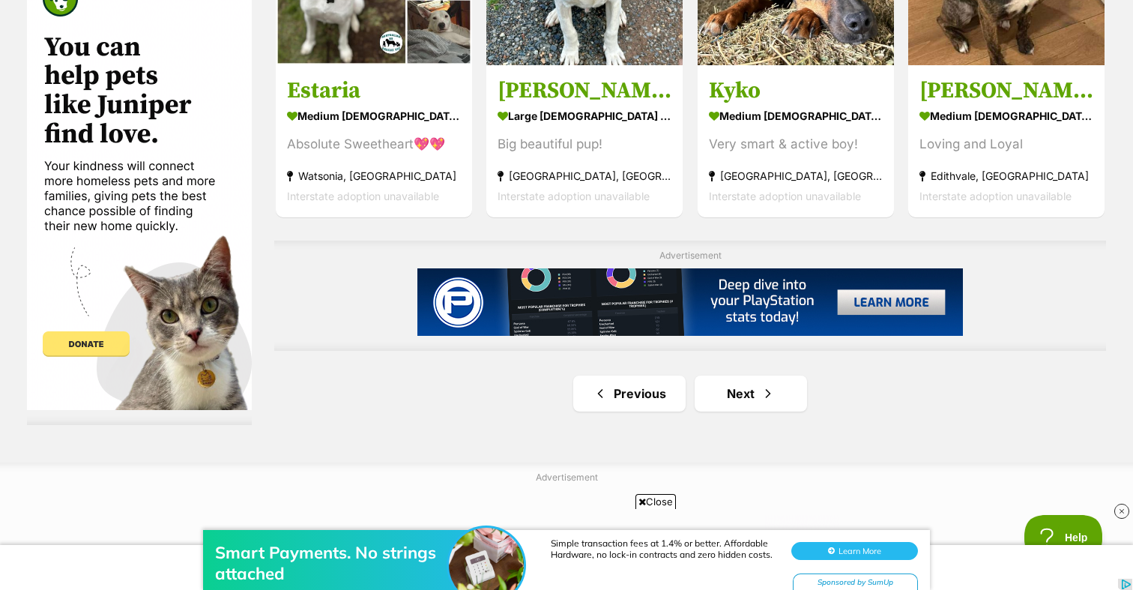
scroll to position [2517, 0]
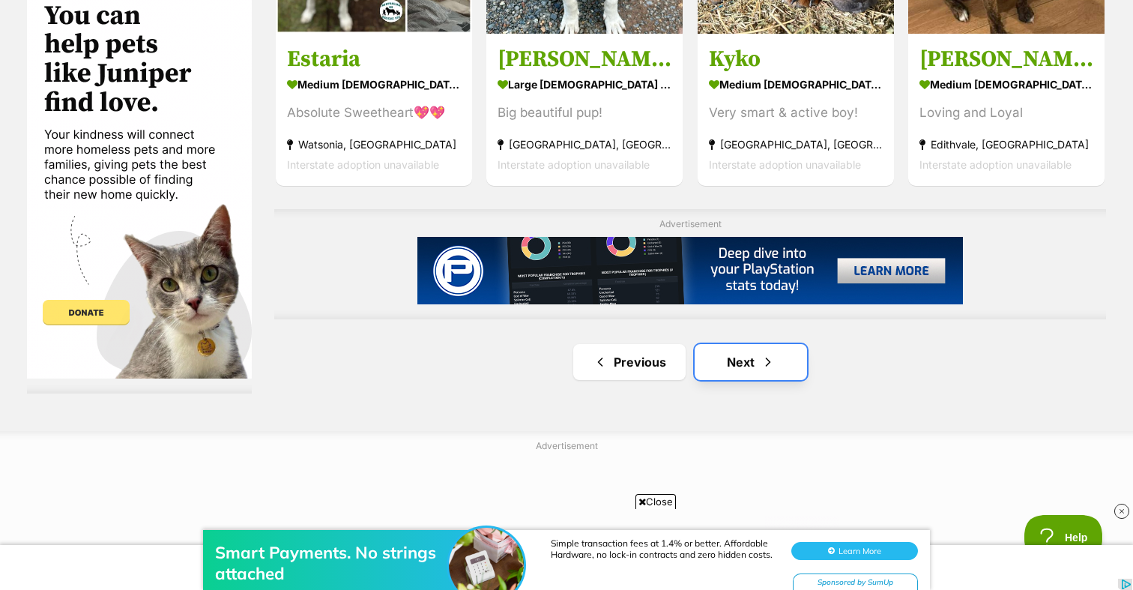
click at [727, 377] on link "Next" at bounding box center [750, 362] width 112 height 36
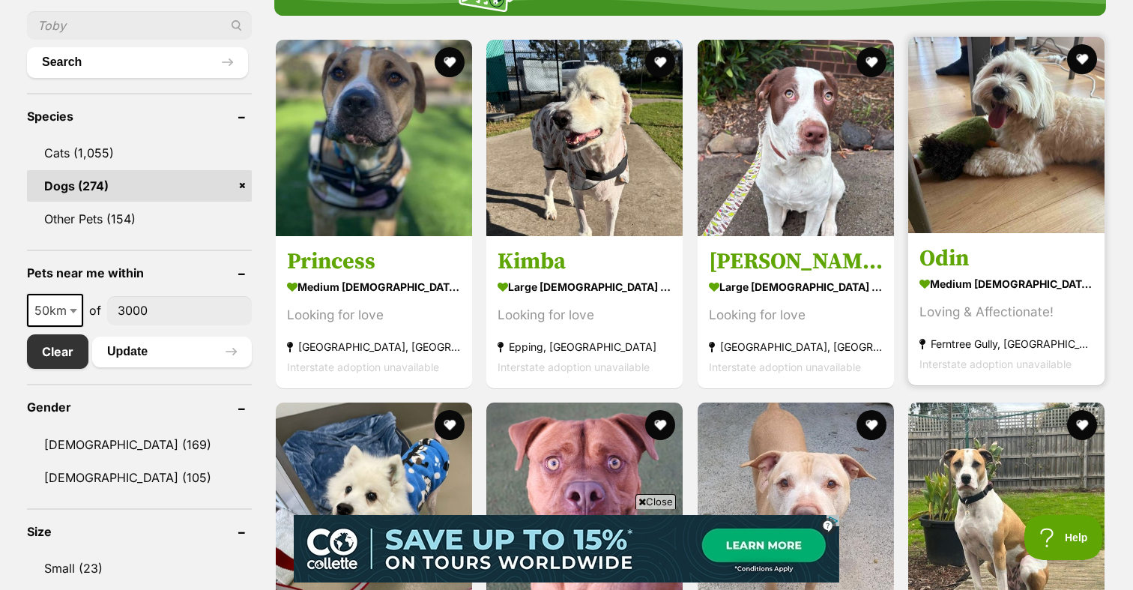
click at [932, 234] on link at bounding box center [1006, 228] width 196 height 15
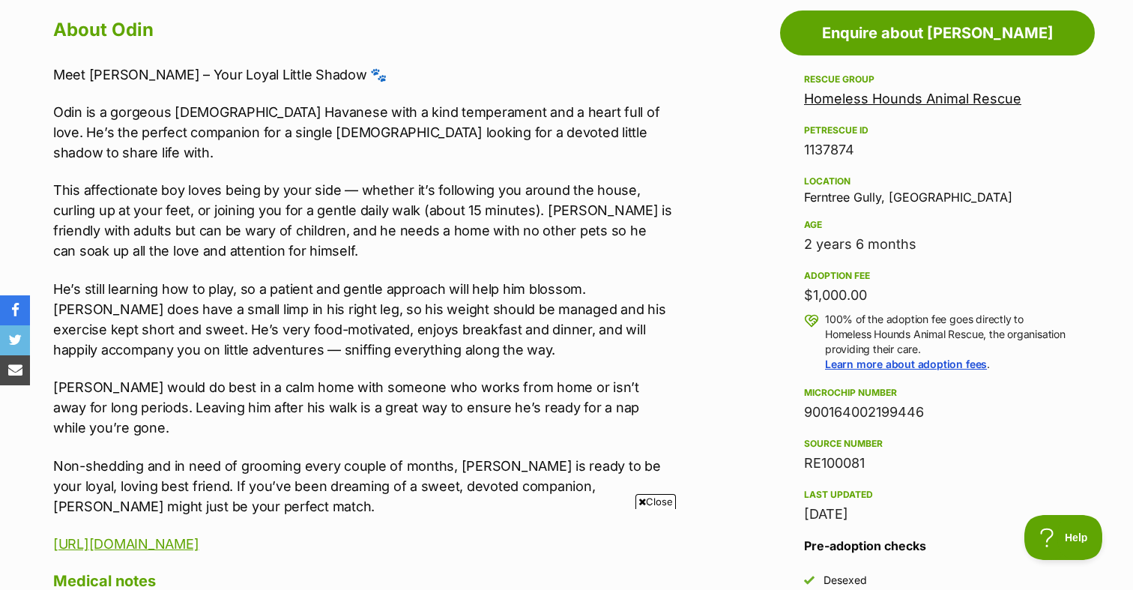
scroll to position [841, 0]
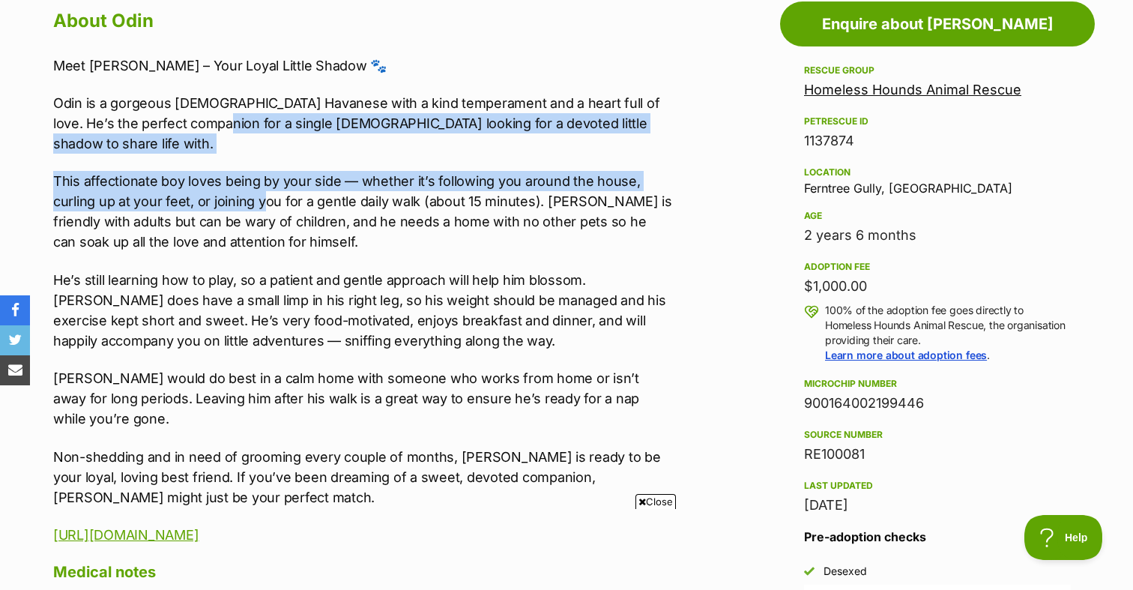
drag, startPoint x: 184, startPoint y: 116, endPoint x: 261, endPoint y: 178, distance: 99.2
click at [261, 178] on div "Meet Odin – Your Loyal Little Shadow 🐾 Odin is a gorgeous 2½-year-old Havanese …" at bounding box center [362, 299] width 619 height 489
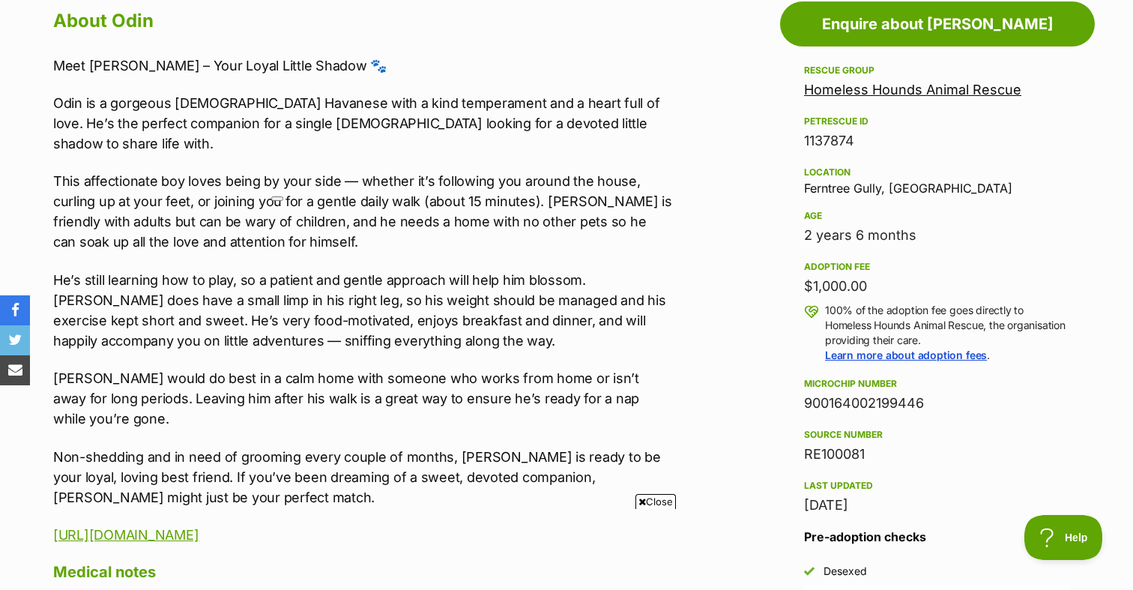
click at [427, 219] on p "This affectionate boy loves being by your side — whether it’s following you aro…" at bounding box center [362, 211] width 619 height 81
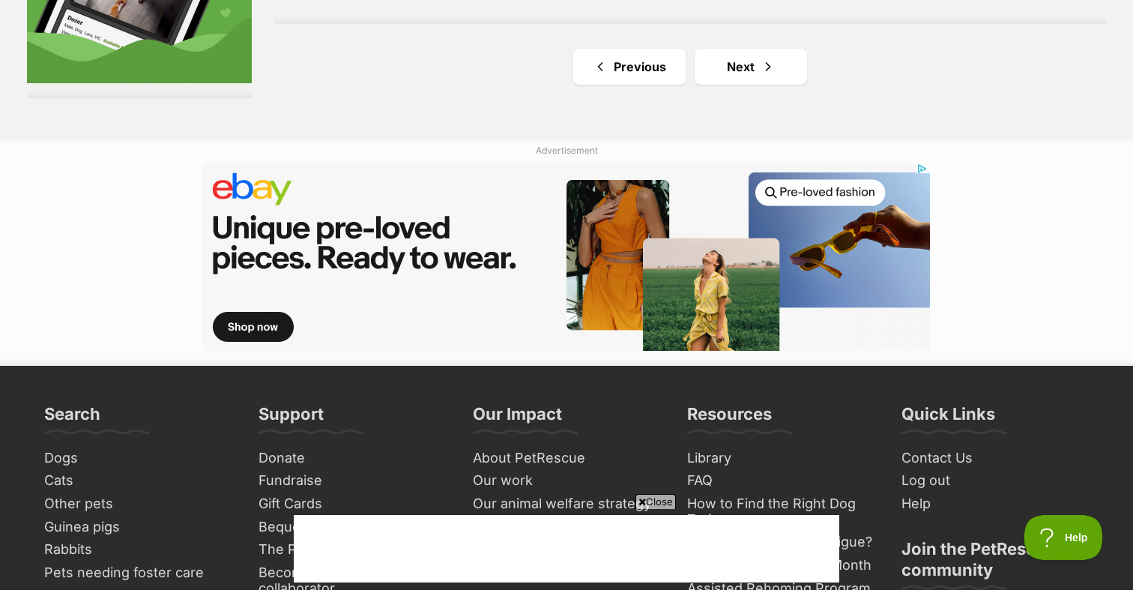
scroll to position [3028, 0]
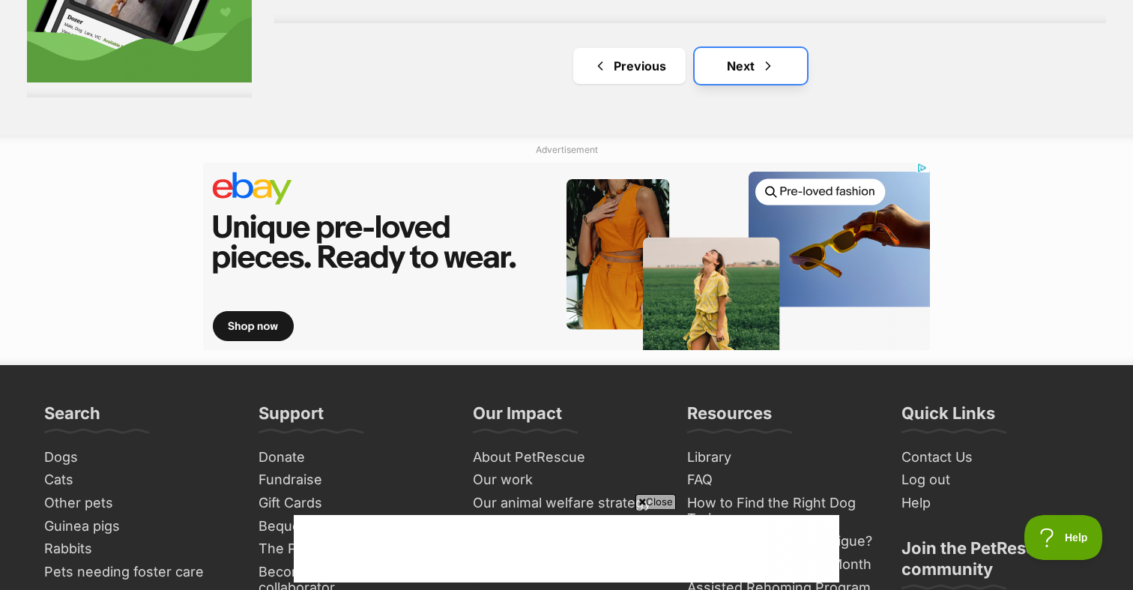
click at [774, 67] on span "Next page" at bounding box center [767, 66] width 15 height 18
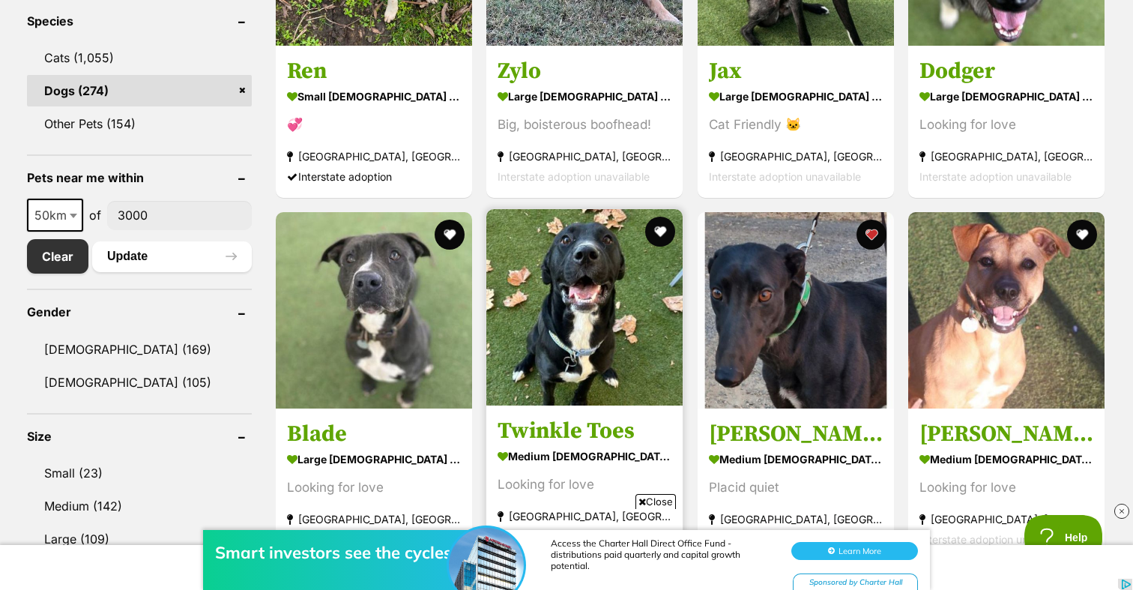
click at [567, 276] on img at bounding box center [584, 307] width 196 height 196
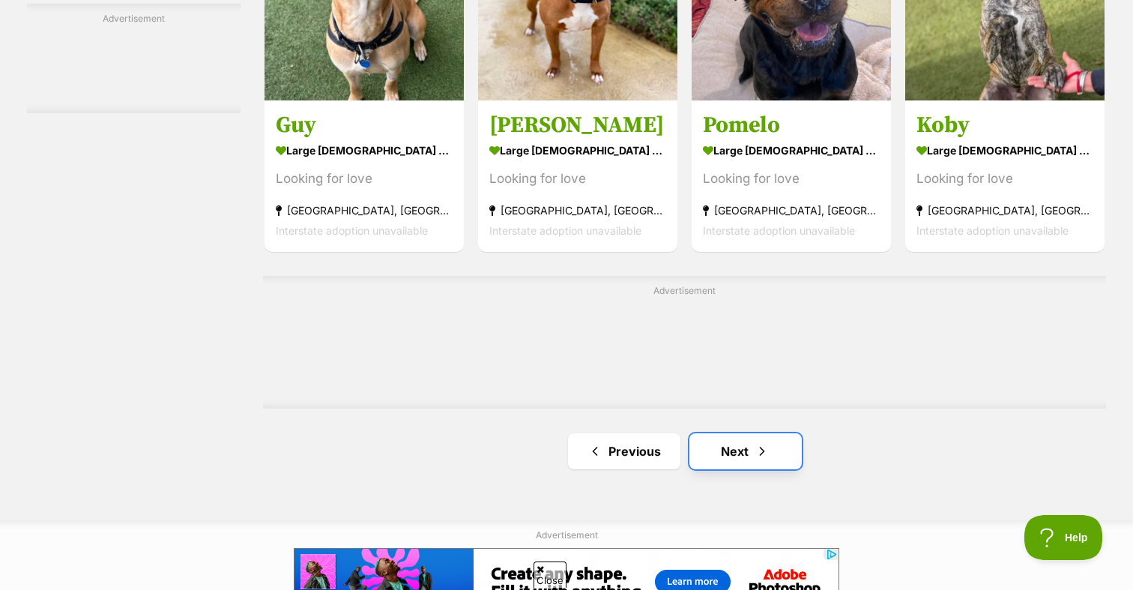
click at [722, 449] on link "Next" at bounding box center [745, 451] width 112 height 36
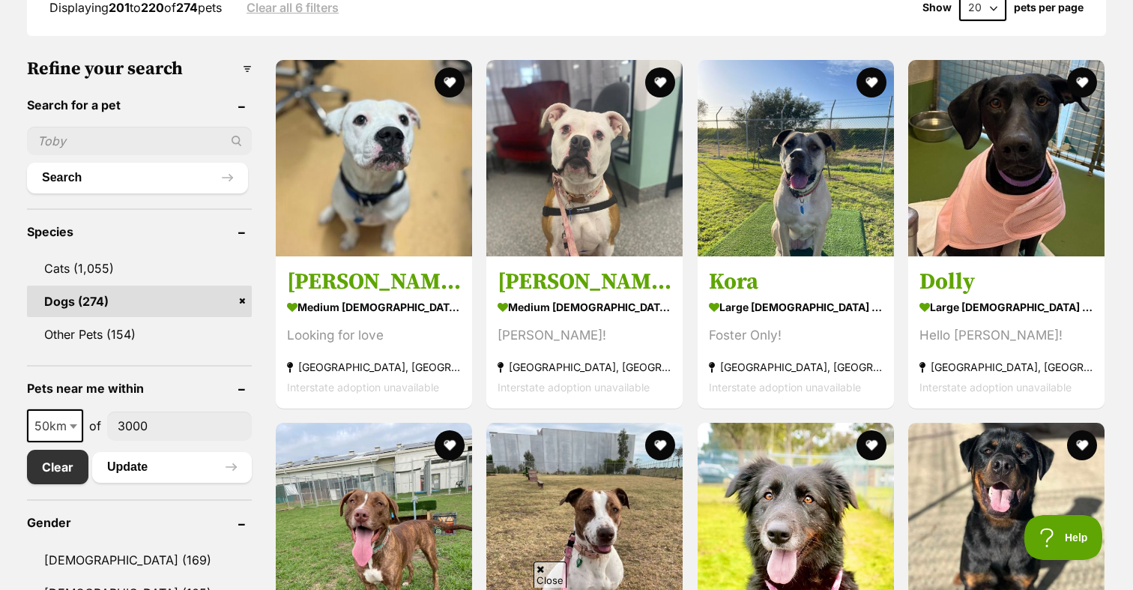
scroll to position [432, 0]
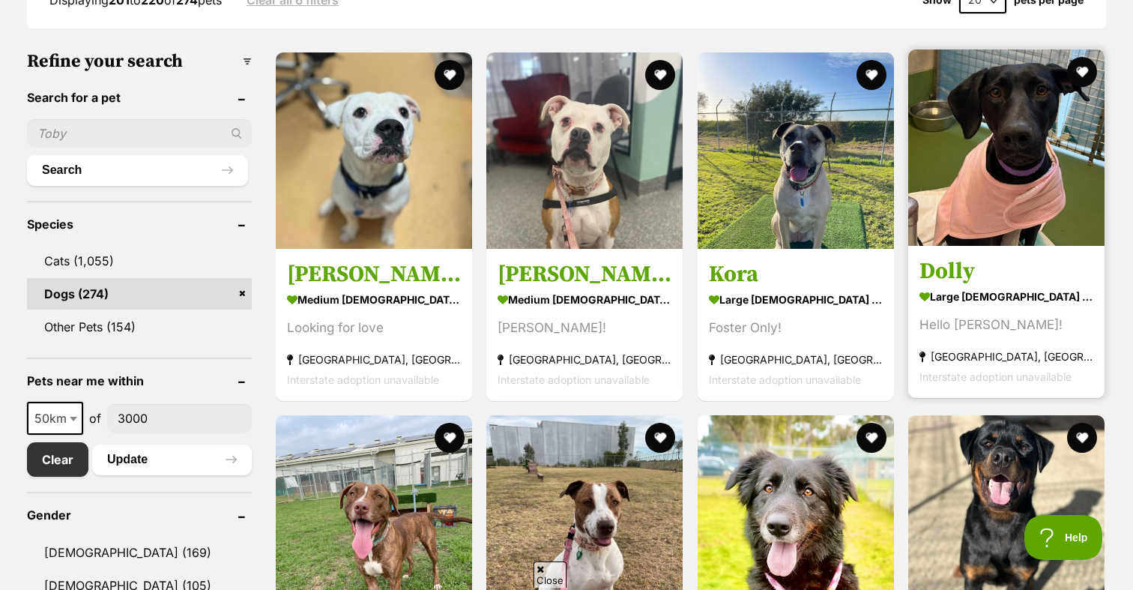
click at [977, 255] on link "Dolly large female Dog Hello Dolly! Keysborough, VIC Interstate adoption unavai…" at bounding box center [1006, 322] width 196 height 152
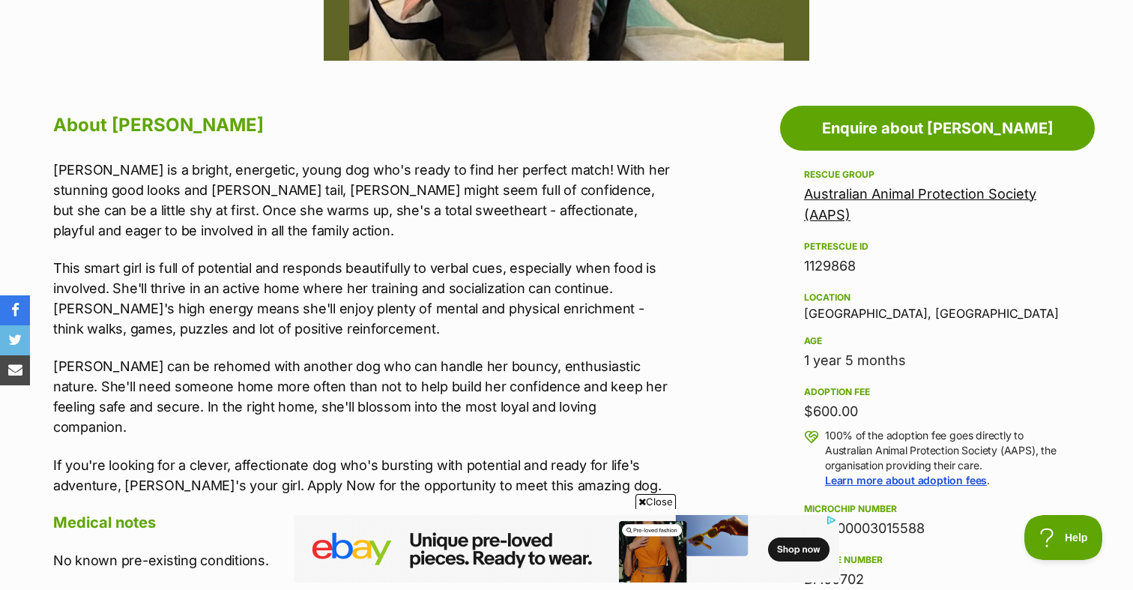
scroll to position [761, 0]
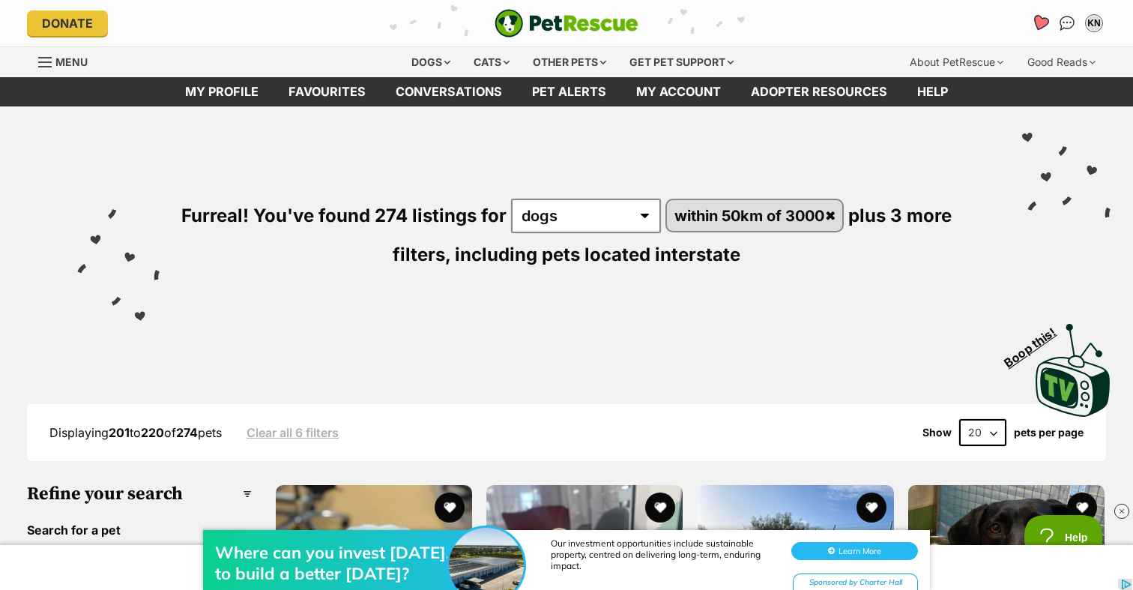
click at [1043, 18] on icon "Favourites" at bounding box center [1040, 22] width 18 height 17
